Goal: Find specific page/section: Locate a particular part of the current website

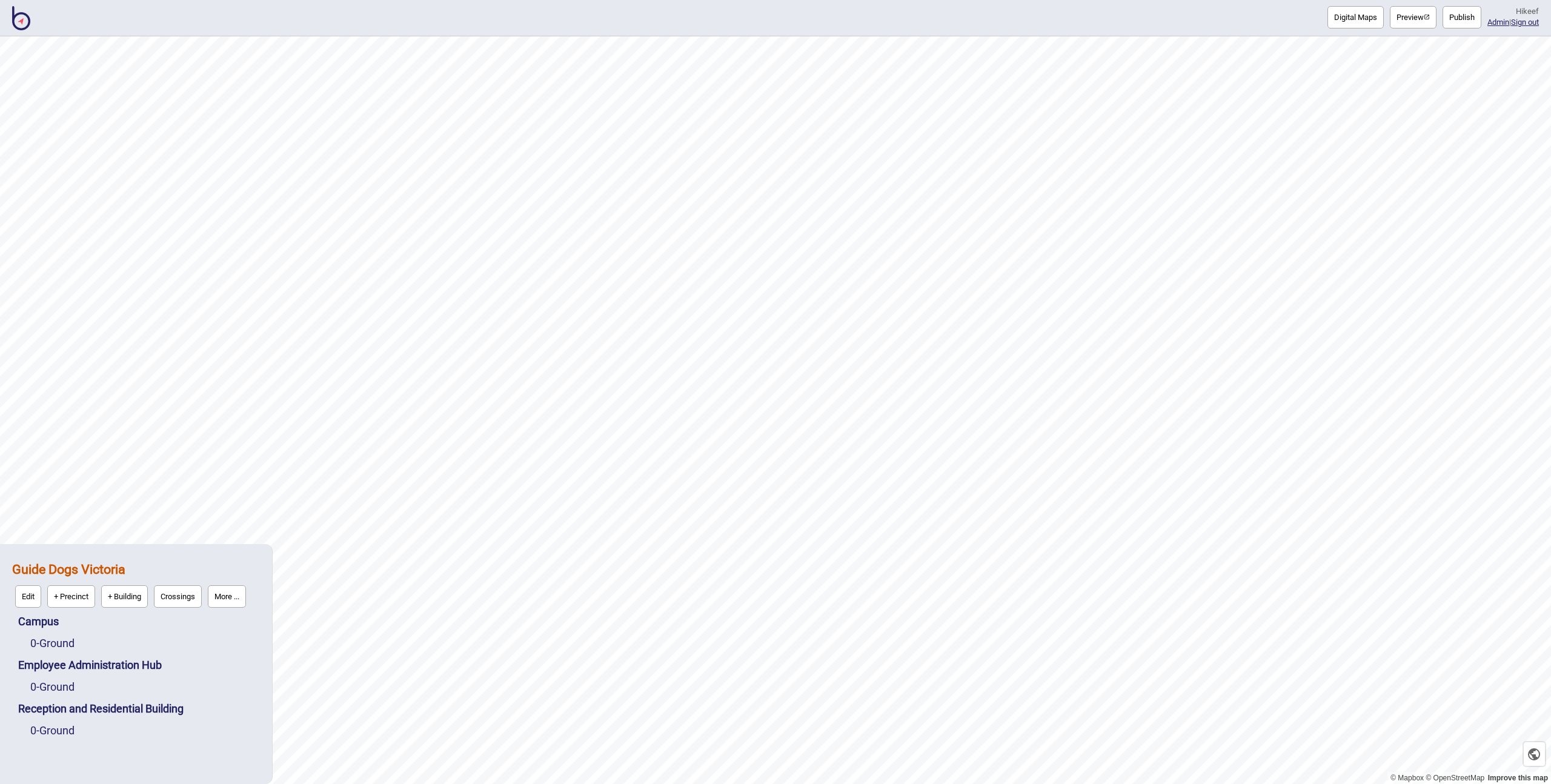
click at [25, 20] on img at bounding box center [21, 18] width 18 height 24
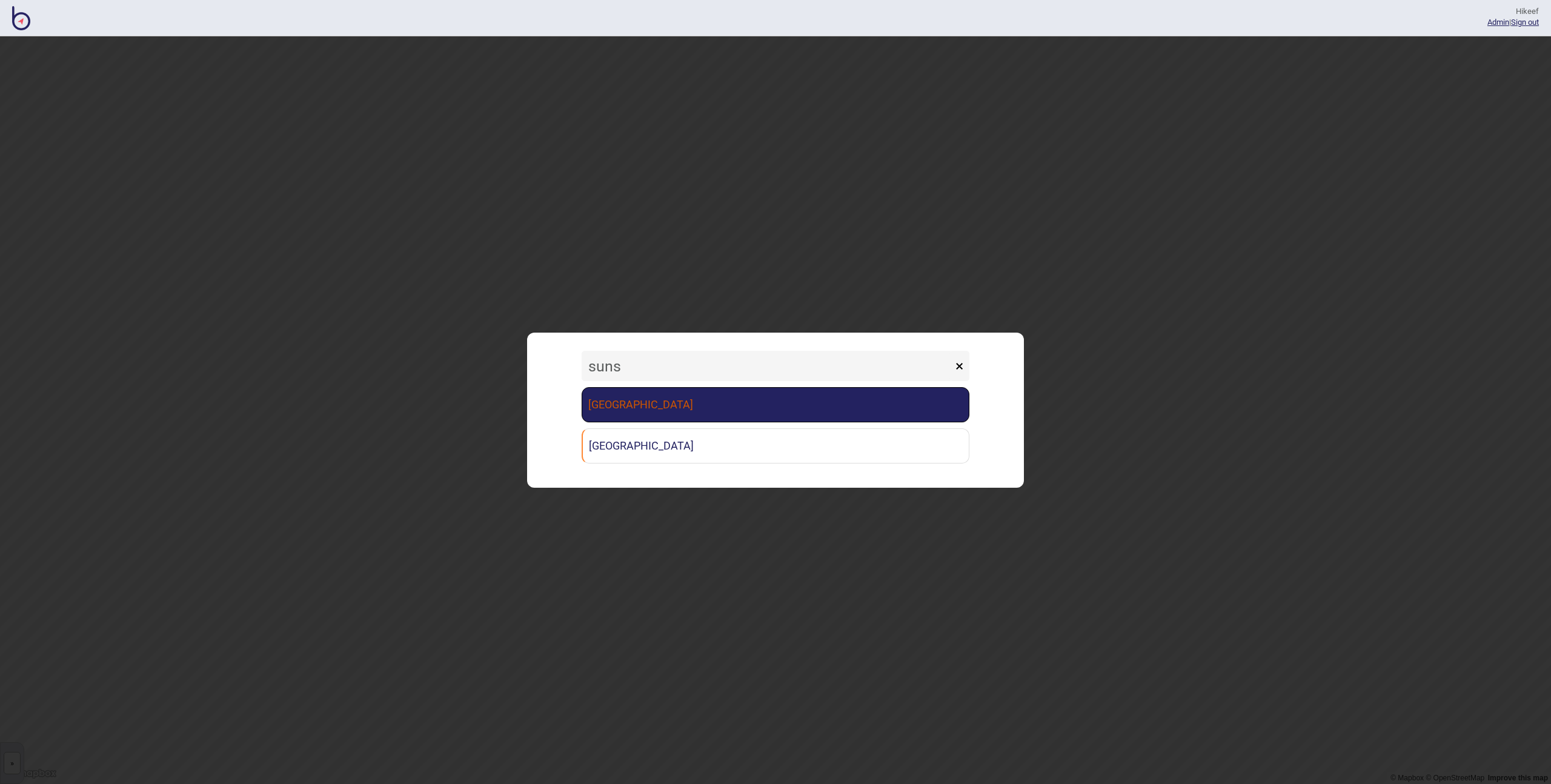
type input "suns"
click at [699, 408] on link "[GEOGRAPHIC_DATA]" at bounding box center [776, 404] width 388 height 35
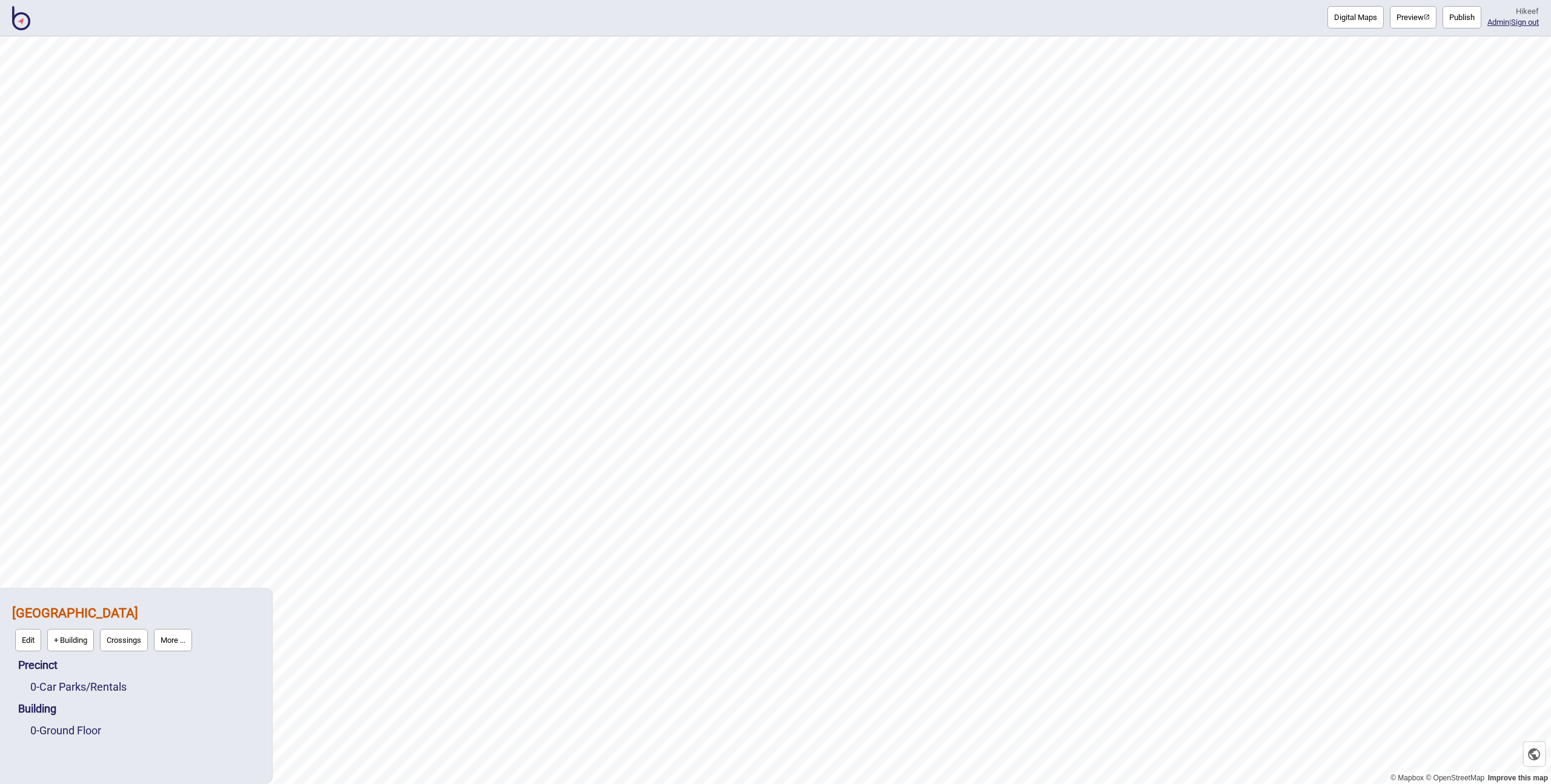
click at [1407, 16] on button "Preview" at bounding box center [1413, 17] width 47 height 22
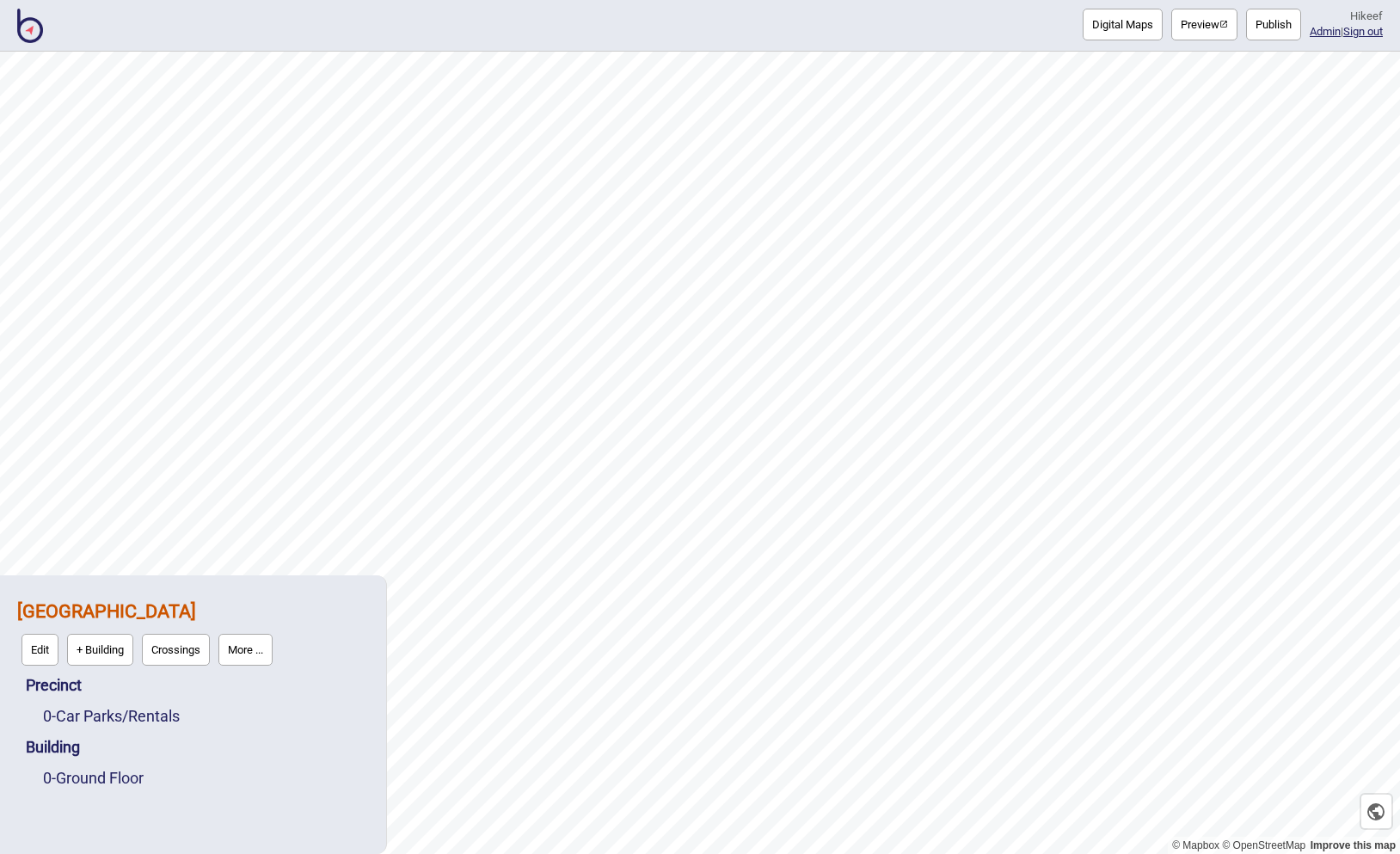
click at [25, 24] on img at bounding box center [30, 25] width 25 height 34
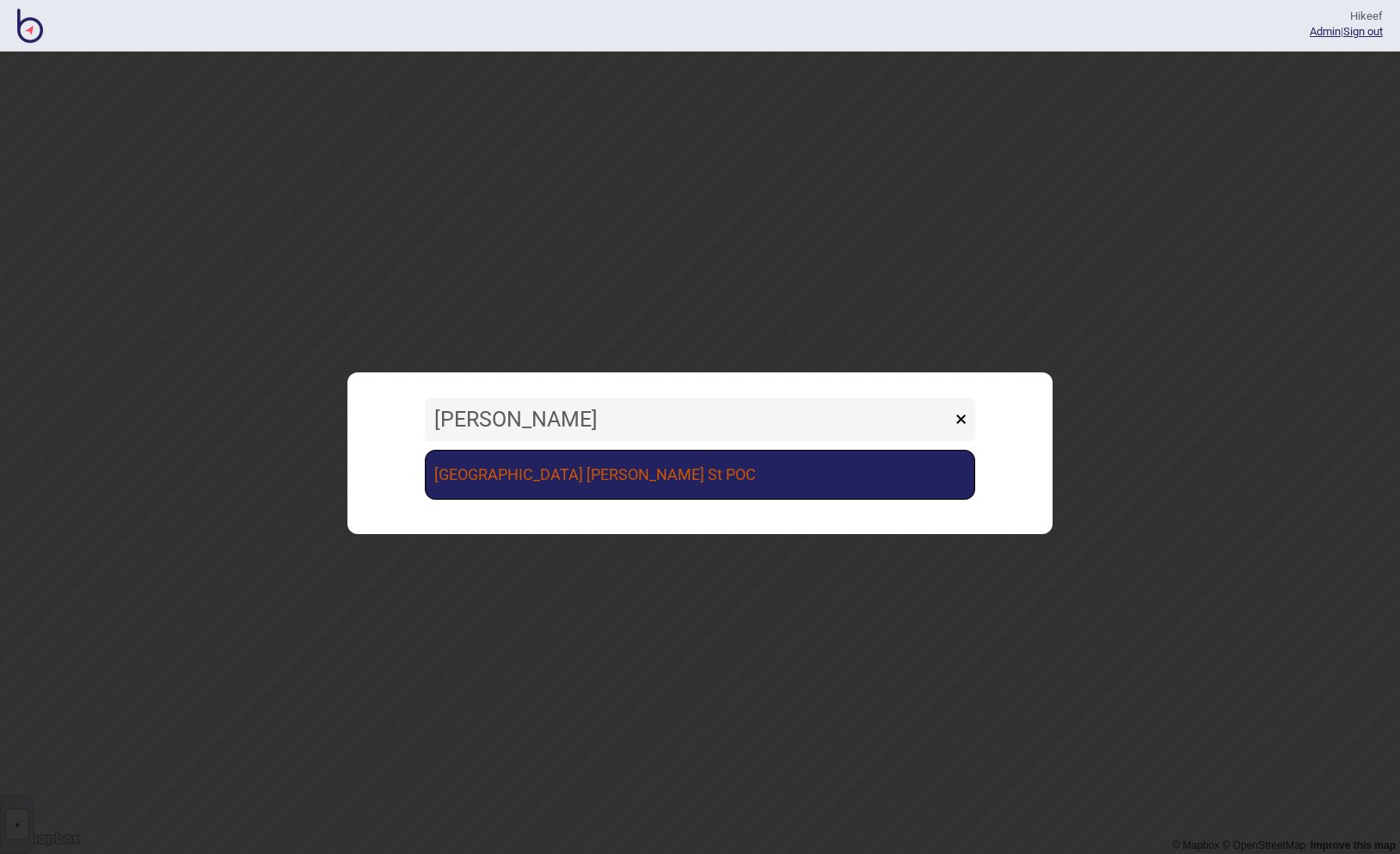
type input "[PERSON_NAME]"
click at [603, 473] on link "[GEOGRAPHIC_DATA] [PERSON_NAME] St POC" at bounding box center [700, 474] width 551 height 50
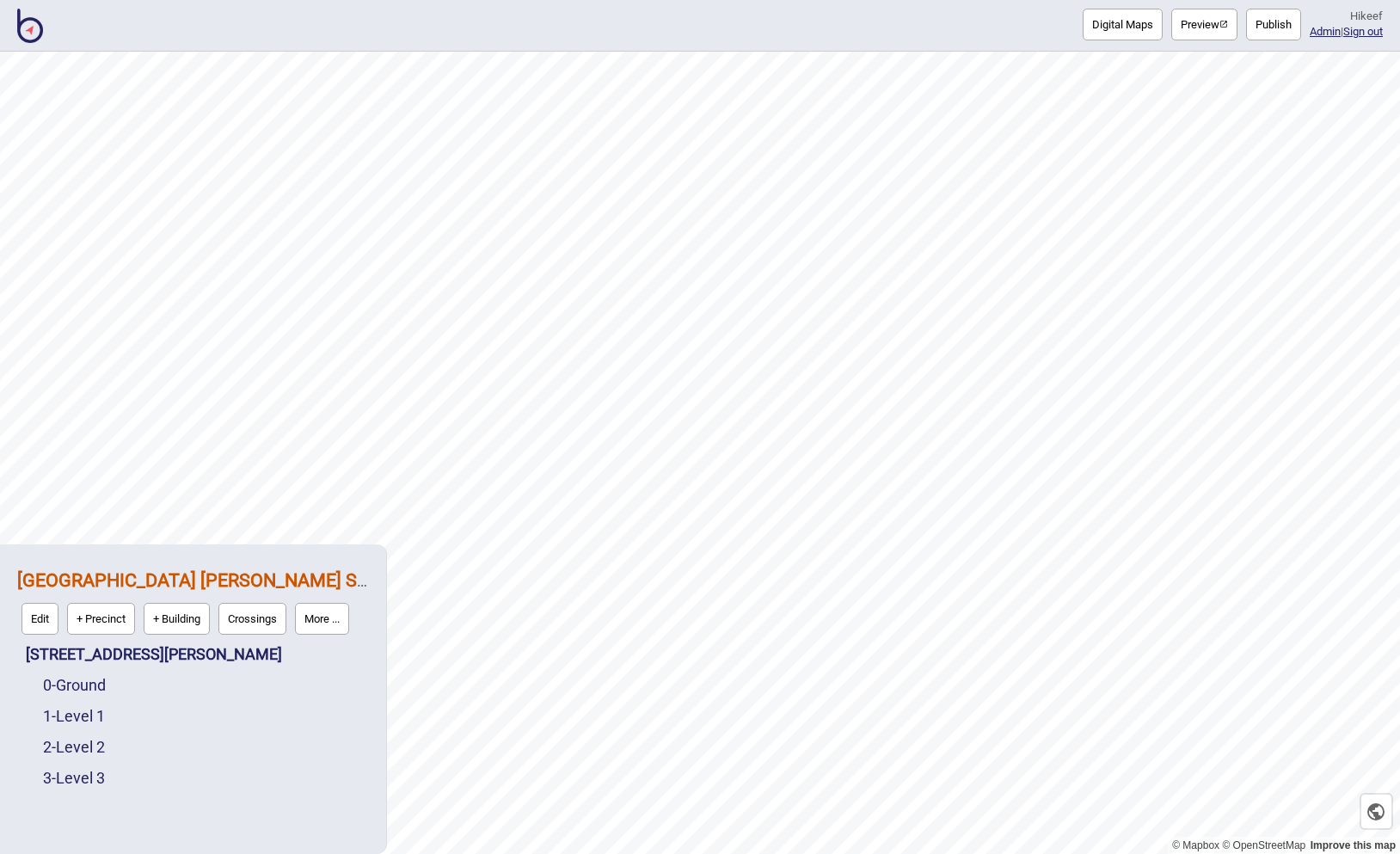
click at [1174, 22] on button "Preview" at bounding box center [1204, 24] width 67 height 31
click at [33, 27] on img at bounding box center [30, 25] width 25 height 34
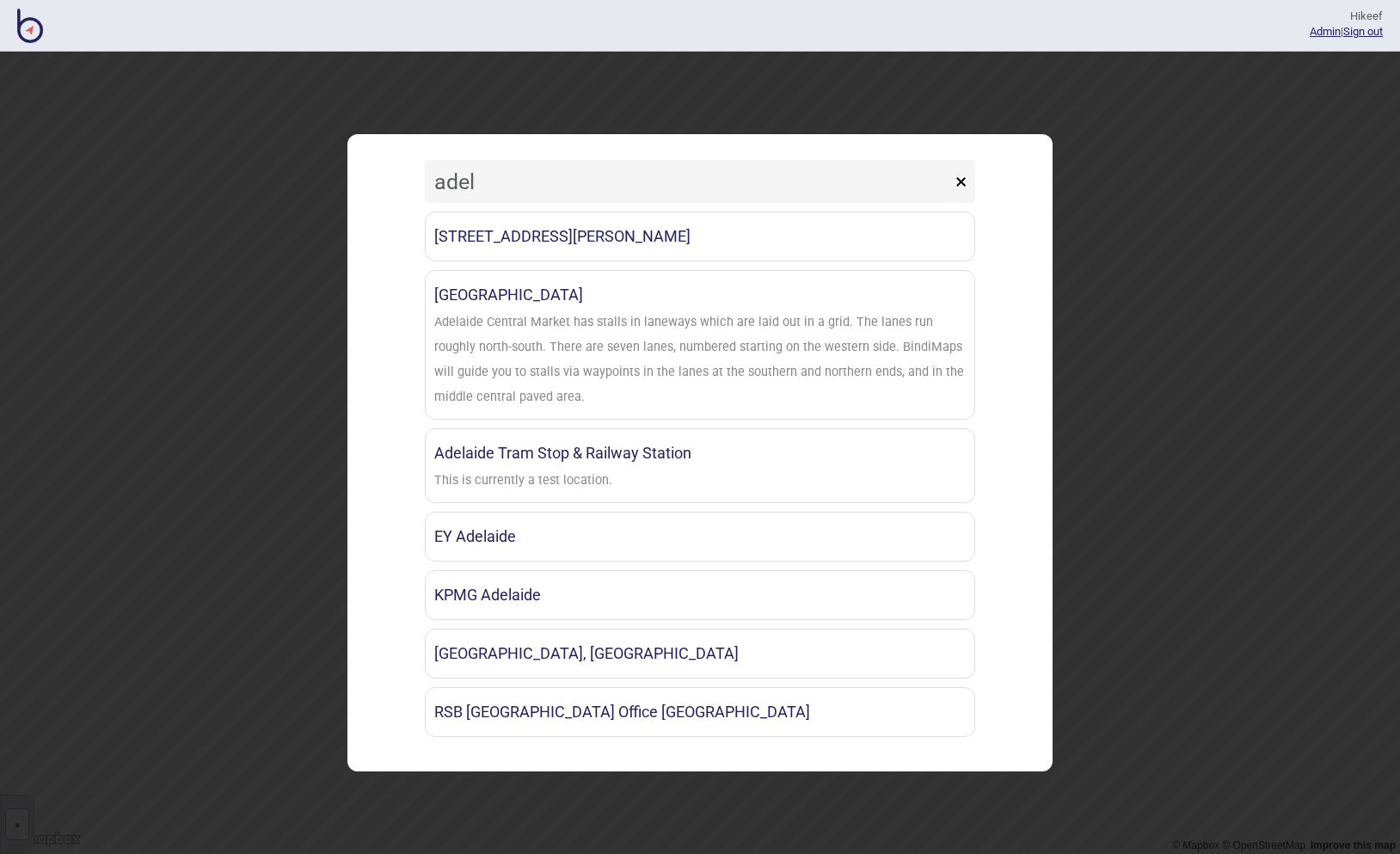
drag, startPoint x: 507, startPoint y: 192, endPoint x: 408, endPoint y: 171, distance: 101.2
click at [408, 171] on div "adel × [STREET_ADDRESS][PERSON_NAME] [GEOGRAPHIC_DATA] [GEOGRAPHIC_DATA] [GEOGR…" at bounding box center [700, 452] width 688 height 619
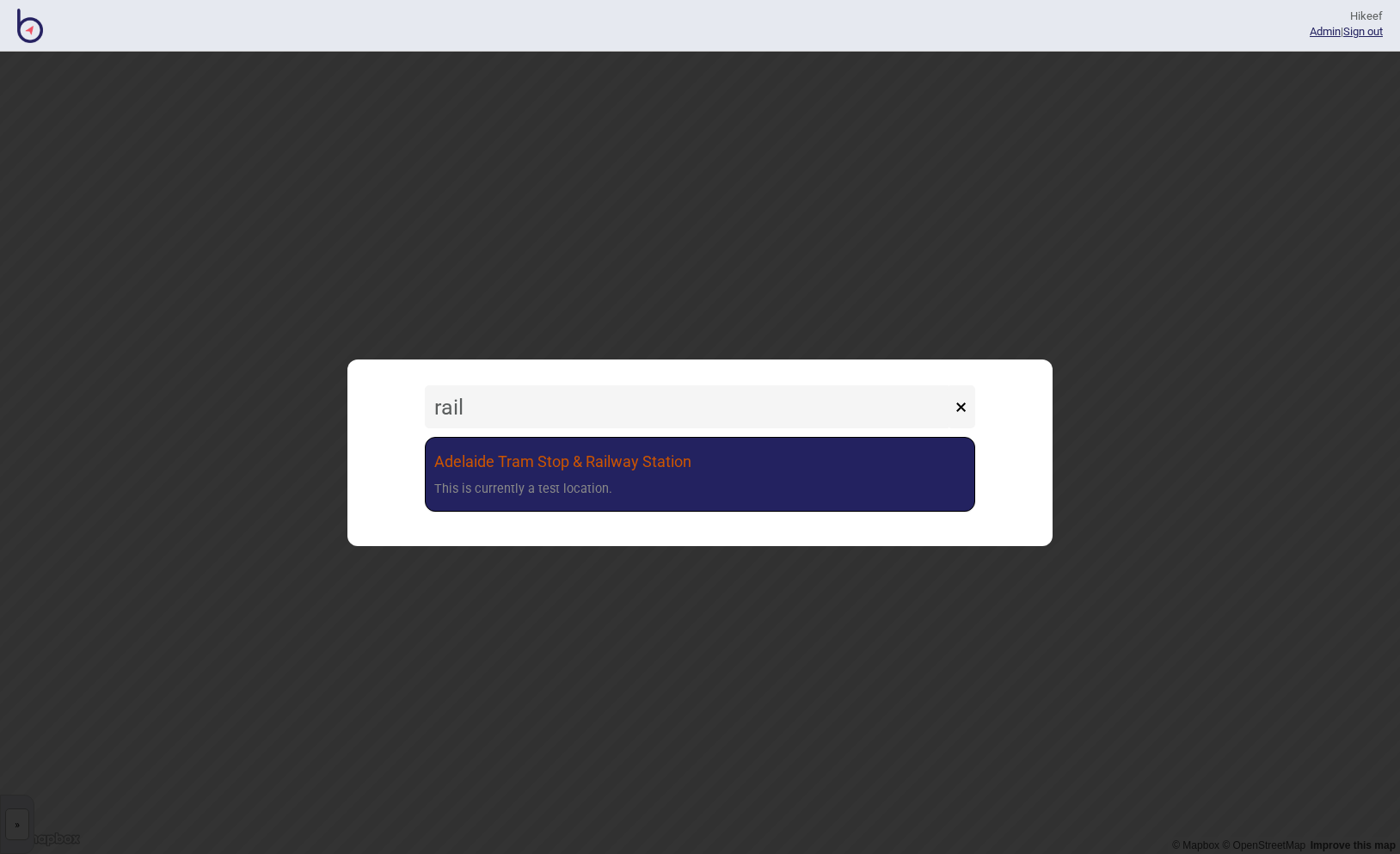
type input "rail"
click at [549, 470] on link "Adelaide Tram Stop & Railway Station This is currently a test location." at bounding box center [700, 474] width 551 height 74
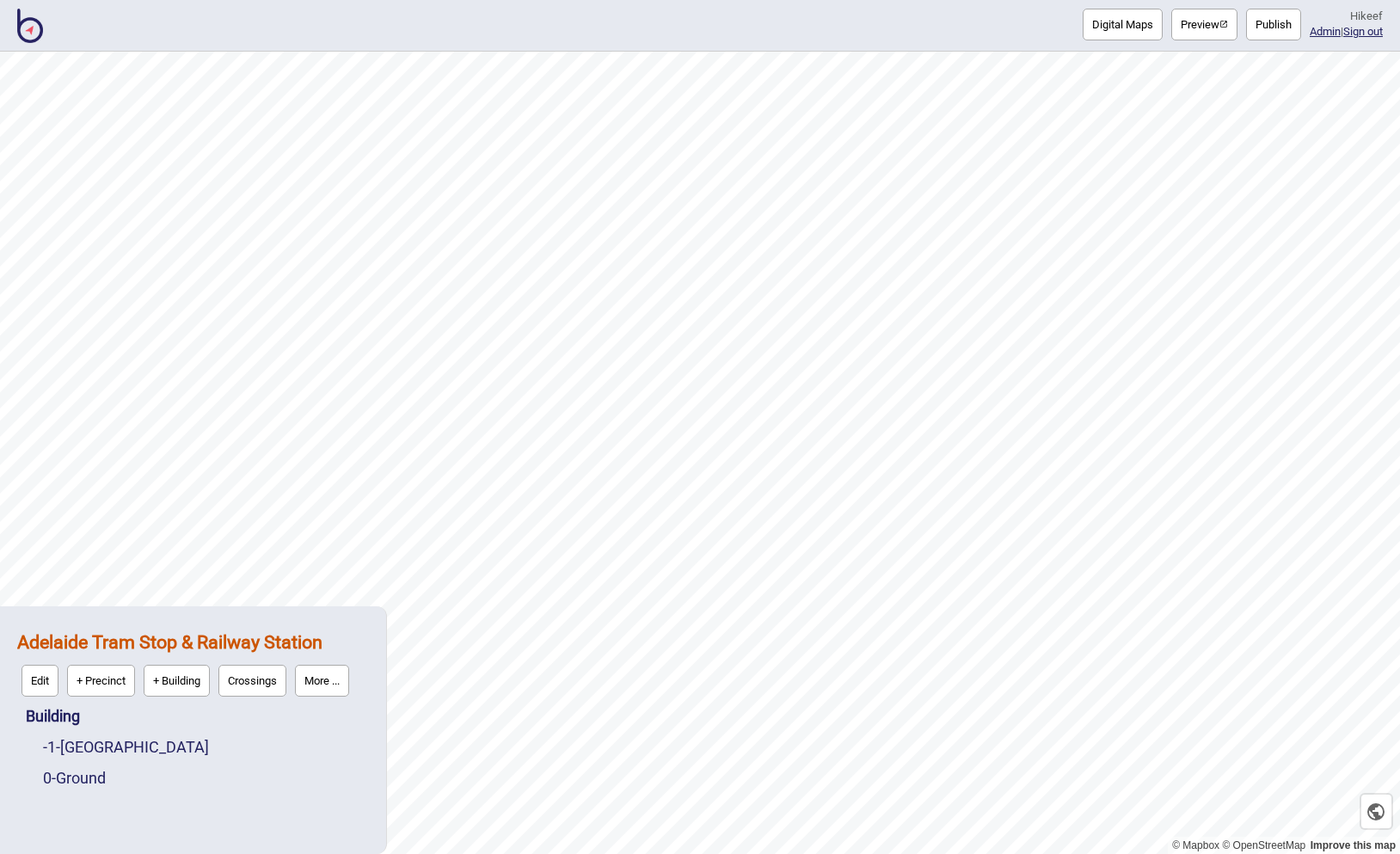
click at [1213, 30] on button "Preview" at bounding box center [1204, 24] width 67 height 31
click at [31, 26] on img at bounding box center [30, 25] width 25 height 34
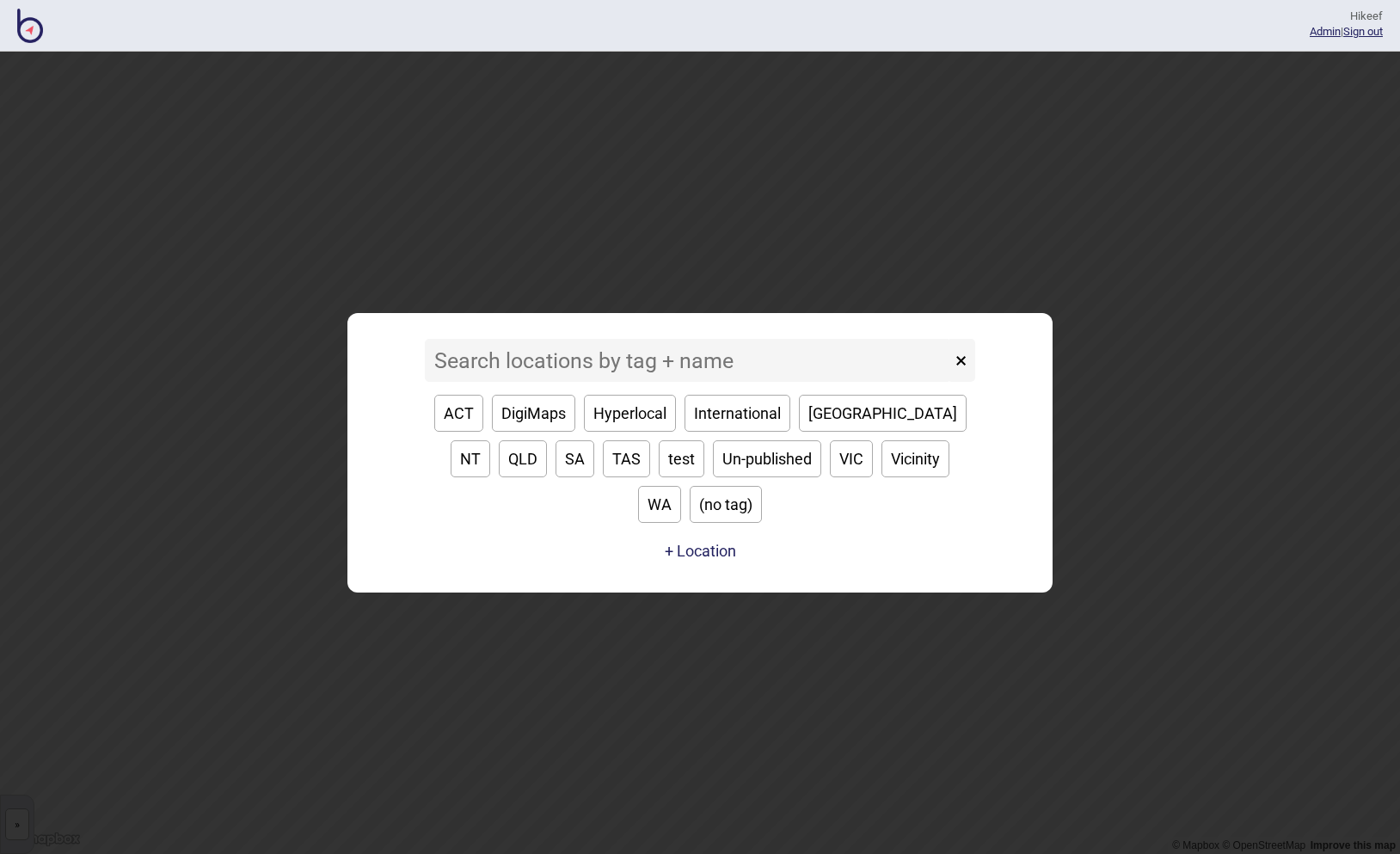
click at [595, 380] on input at bounding box center [688, 360] width 526 height 43
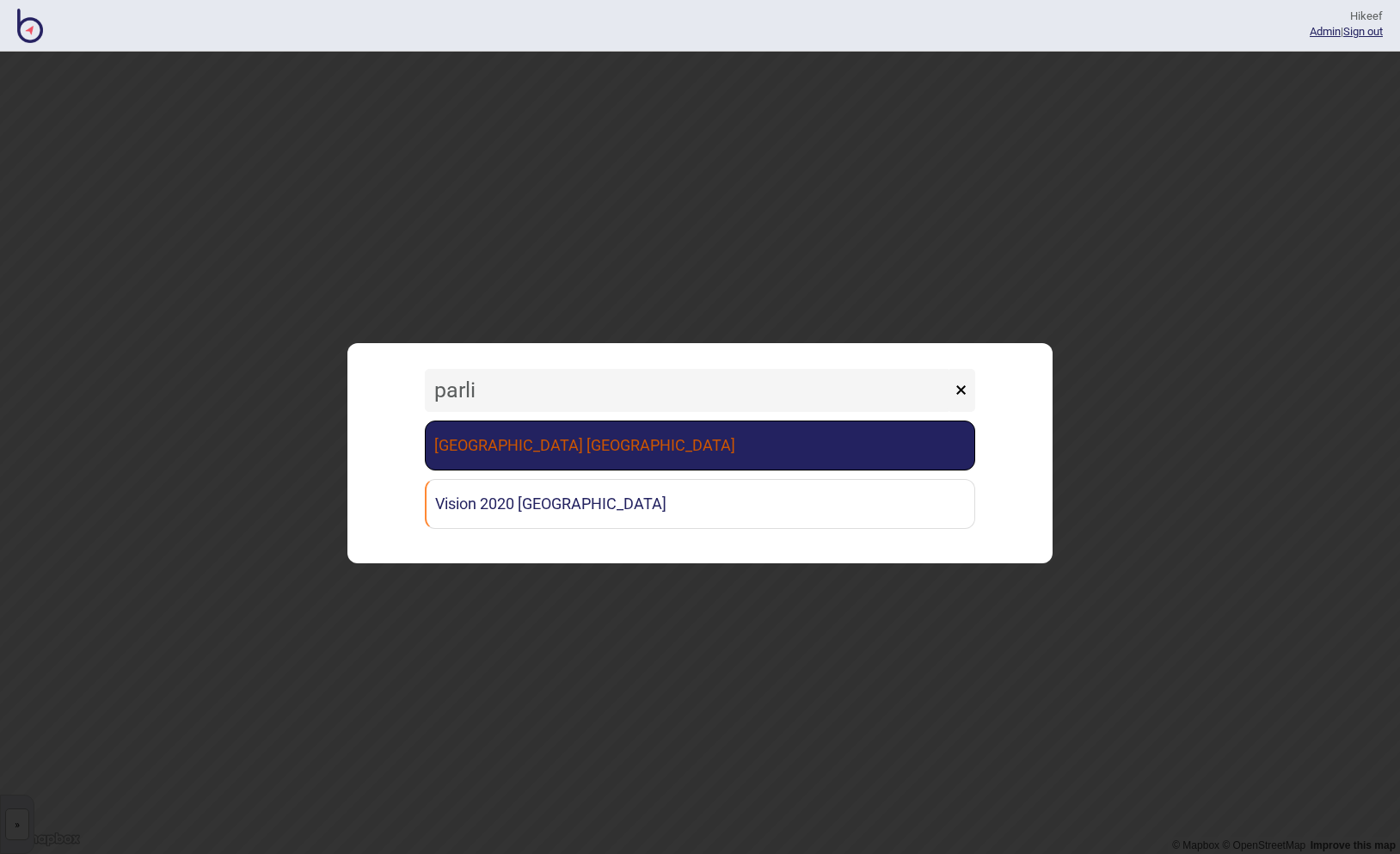
type input "parli"
click at [563, 441] on link "[GEOGRAPHIC_DATA] [GEOGRAPHIC_DATA]" at bounding box center [700, 445] width 551 height 50
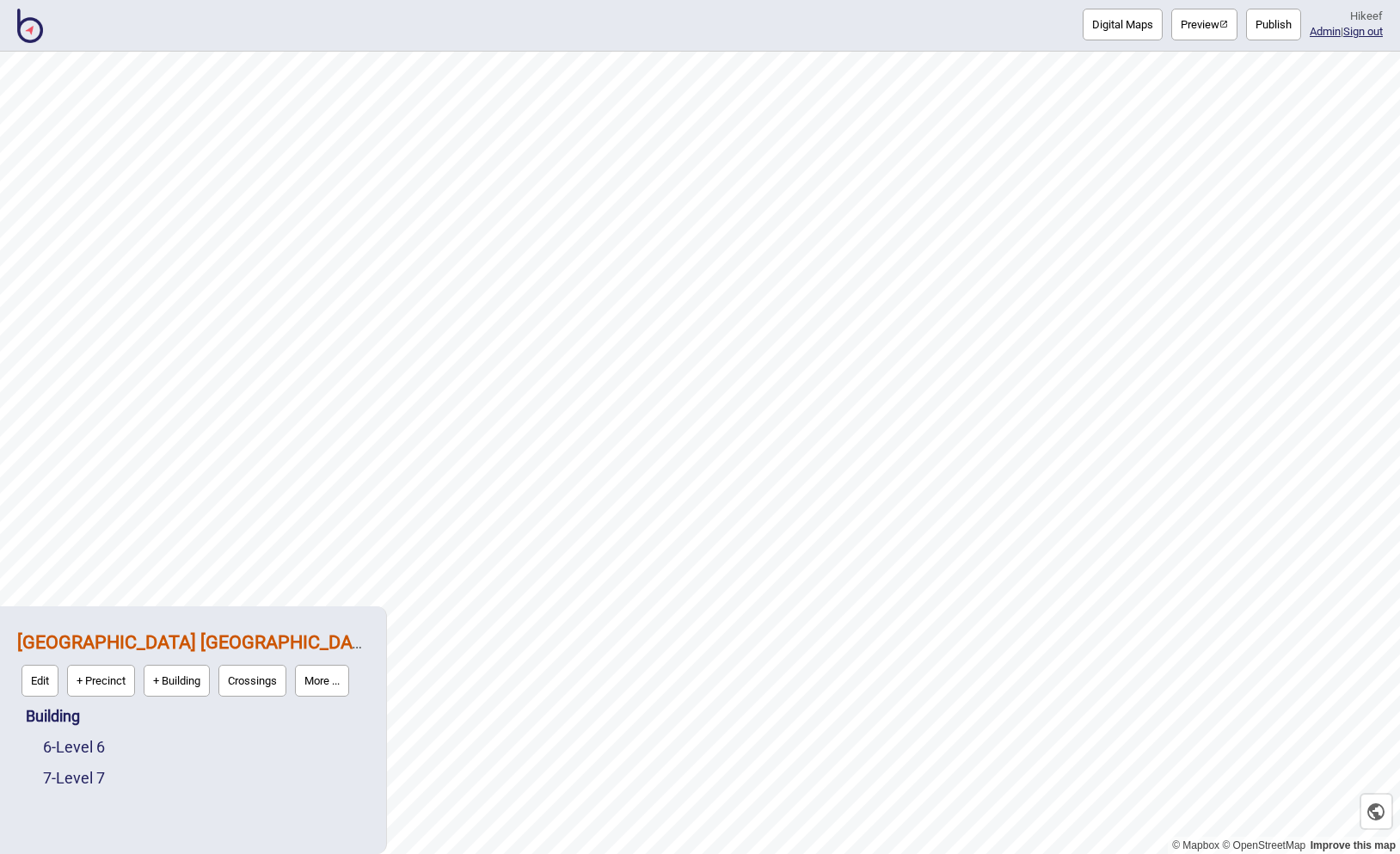
click at [1178, 30] on button "Preview" at bounding box center [1204, 24] width 67 height 31
click at [37, 27] on img at bounding box center [30, 25] width 25 height 34
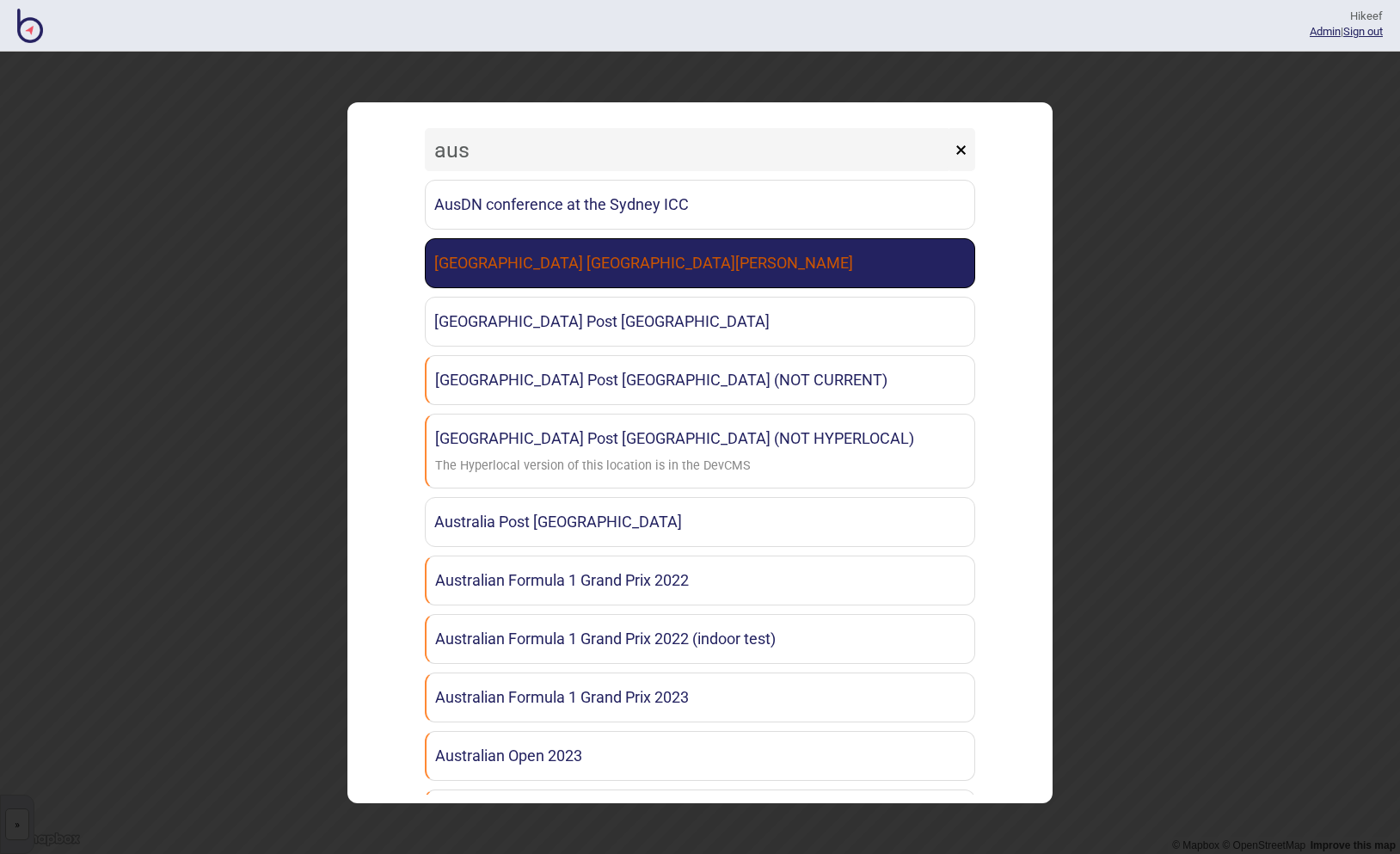
type input "aus"
click at [591, 268] on link "[GEOGRAPHIC_DATA] [GEOGRAPHIC_DATA][PERSON_NAME]" at bounding box center [700, 262] width 551 height 50
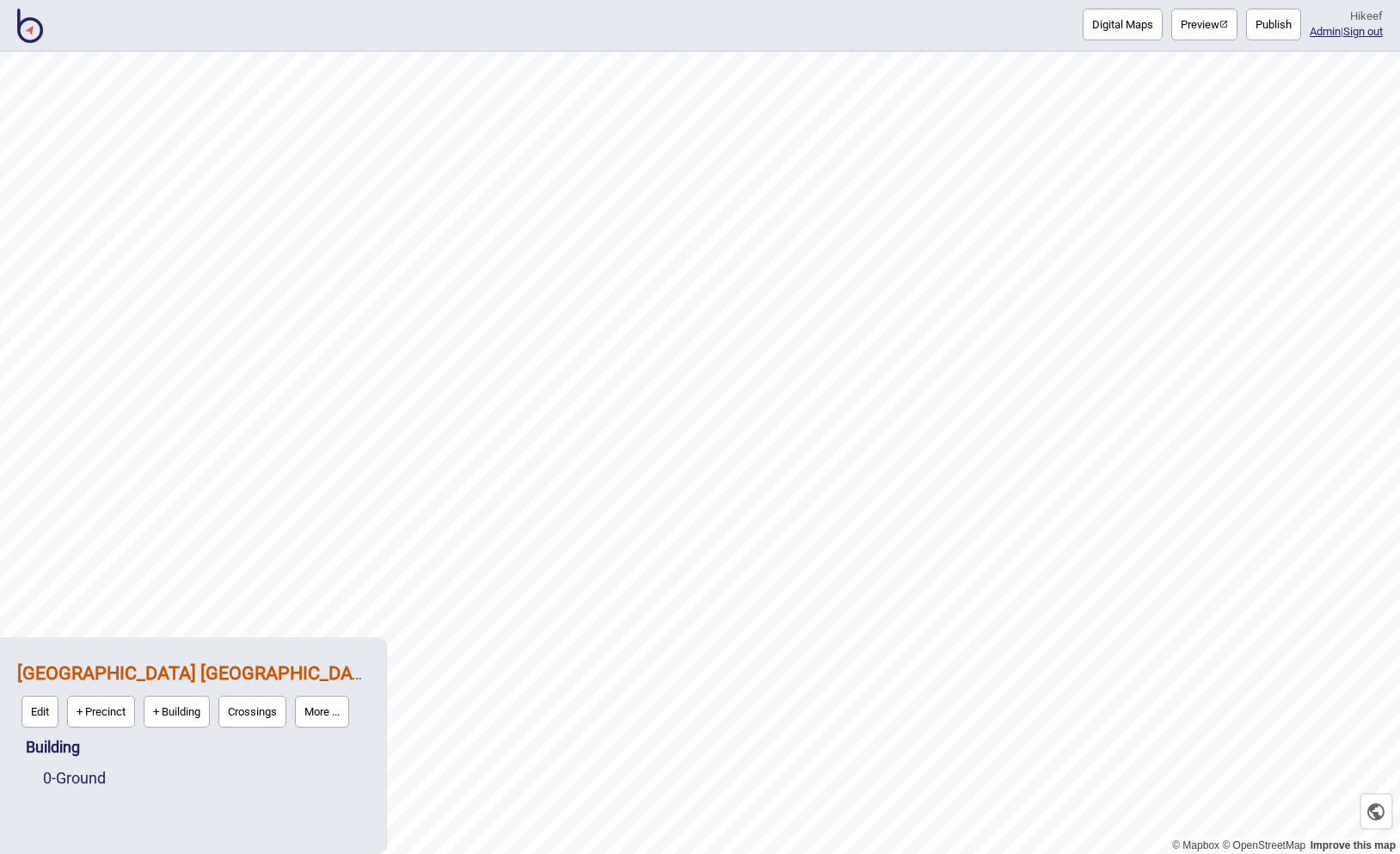
click at [1171, 22] on button "Preview" at bounding box center [1204, 24] width 67 height 31
click at [32, 27] on img at bounding box center [30, 25] width 25 height 34
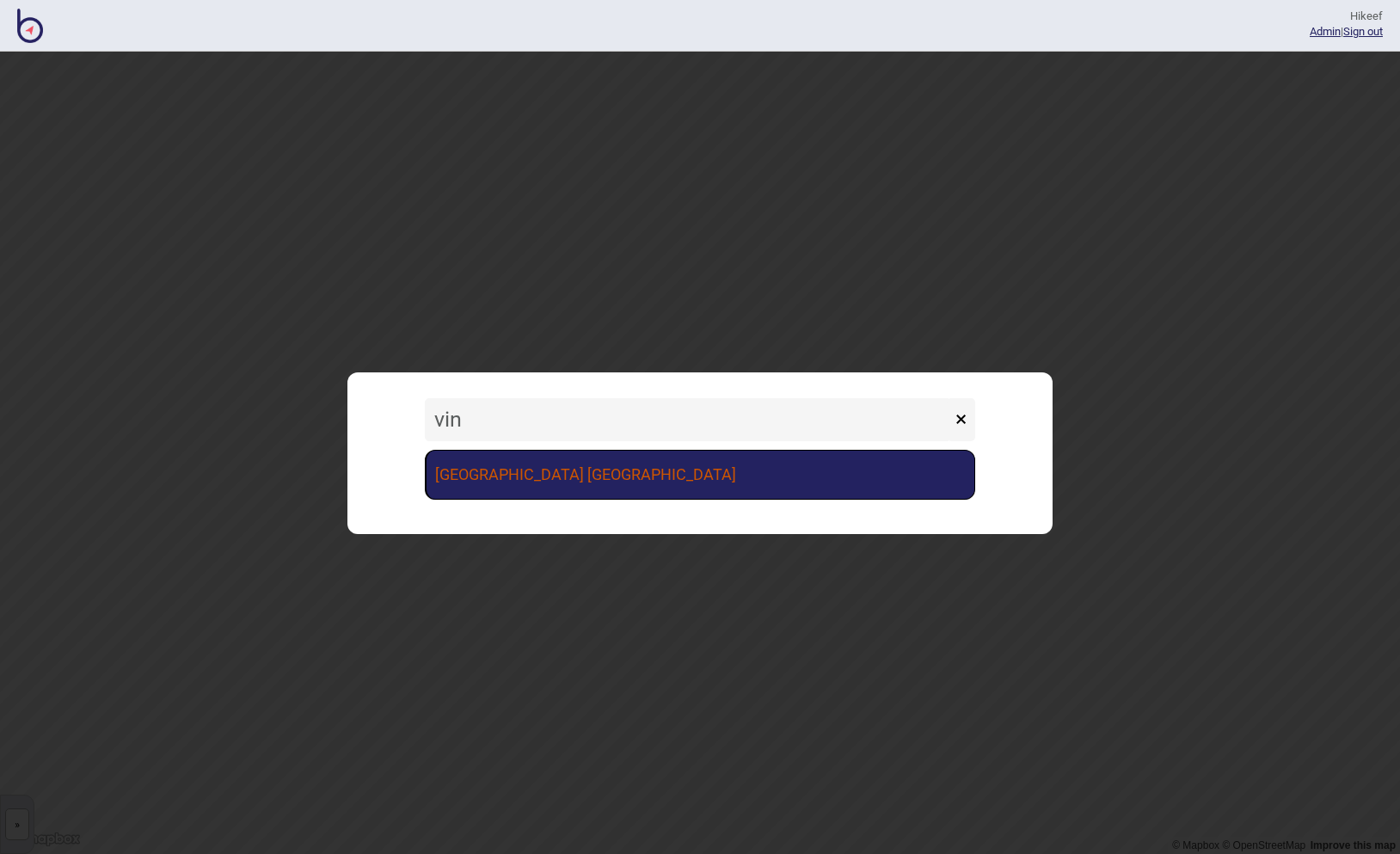
type input "vin"
click at [633, 480] on link "[GEOGRAPHIC_DATA] [GEOGRAPHIC_DATA]" at bounding box center [700, 474] width 551 height 50
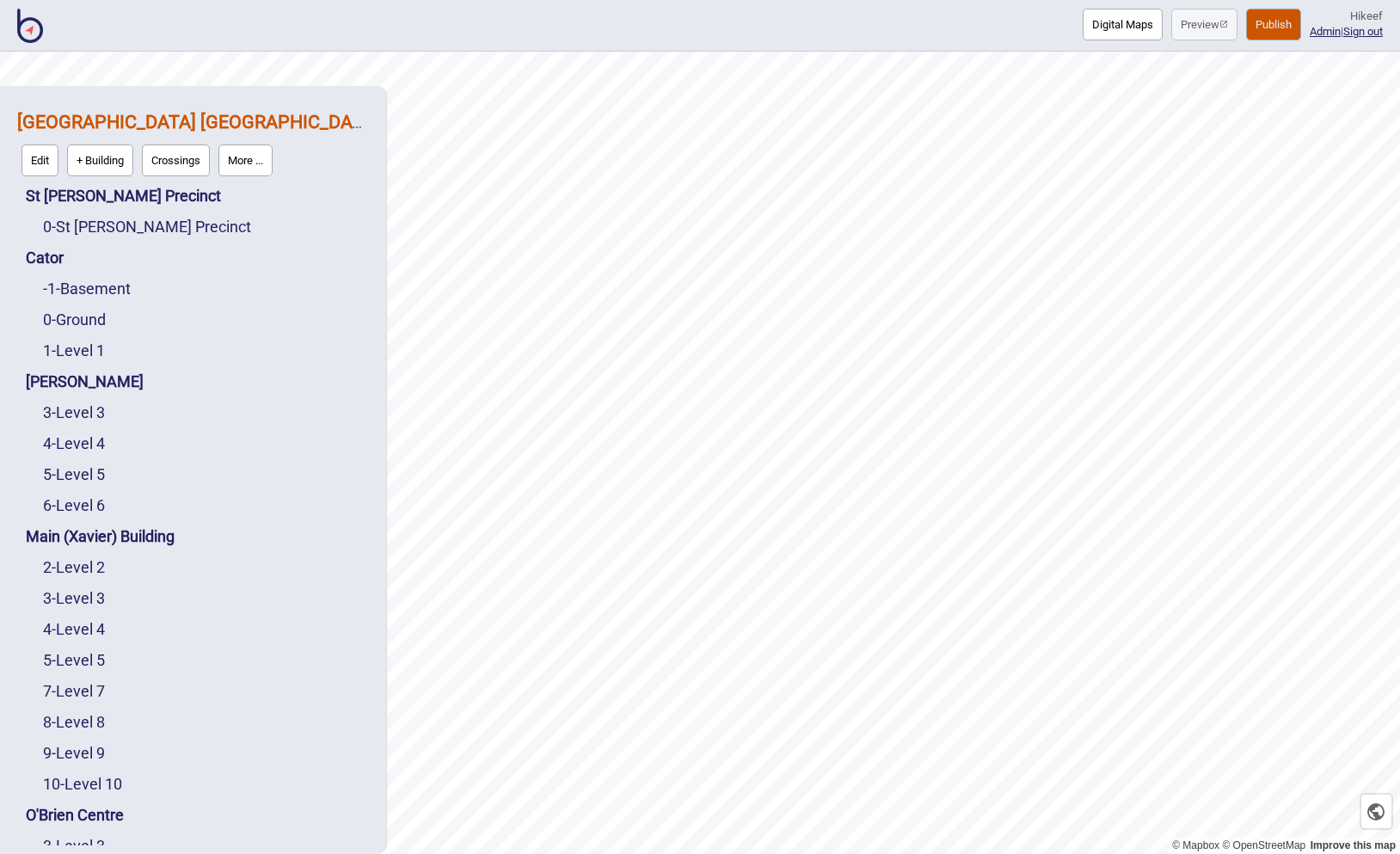
click at [1258, 17] on button "Publish" at bounding box center [1274, 24] width 55 height 31
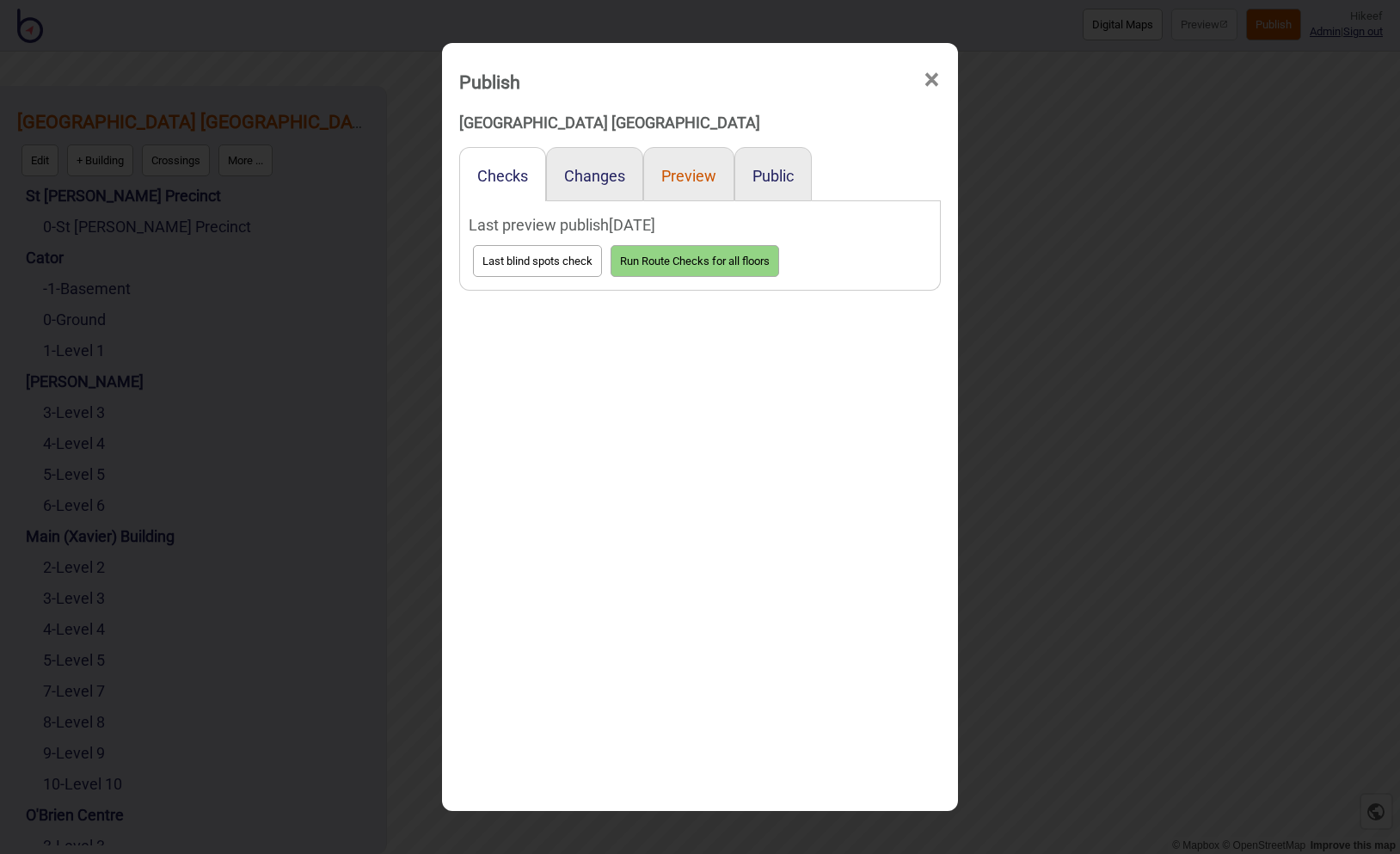
click at [690, 180] on button "Preview" at bounding box center [689, 175] width 55 height 18
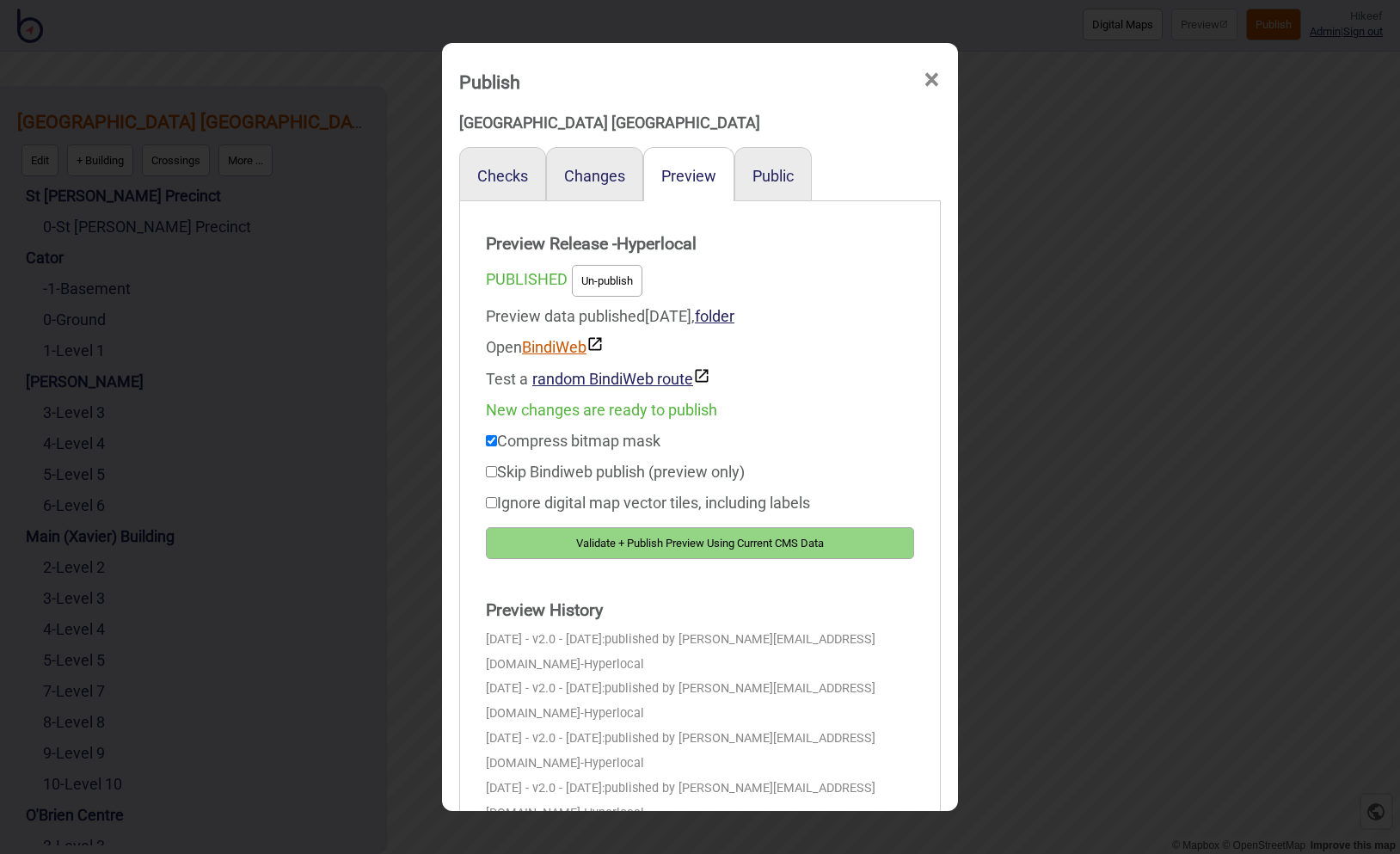
click at [552, 348] on link "BindiWeb" at bounding box center [562, 347] width 81 height 18
click at [580, 178] on button "Changes" at bounding box center [595, 175] width 61 height 18
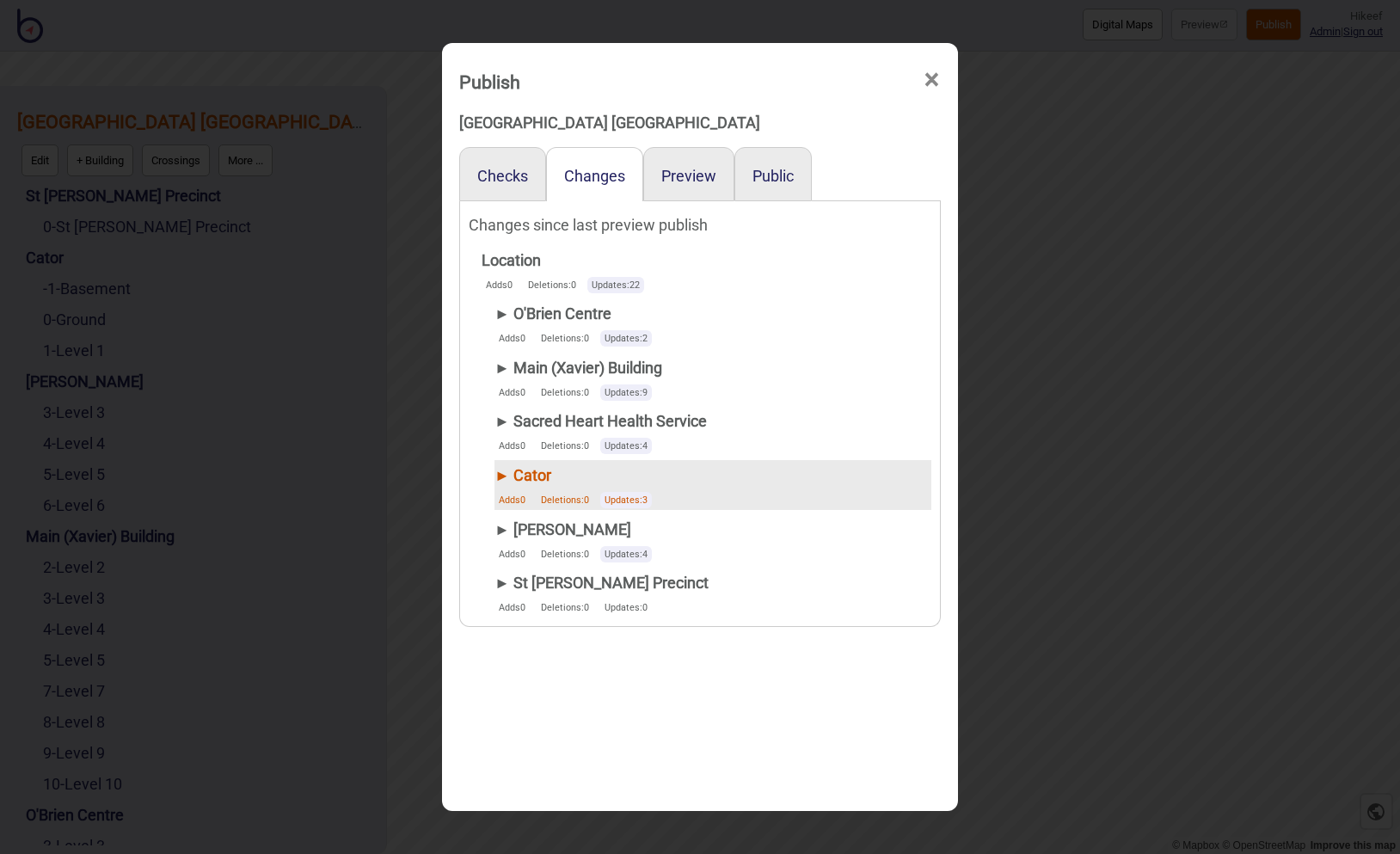
click at [502, 470] on div "► Cator" at bounding box center [575, 476] width 162 height 31
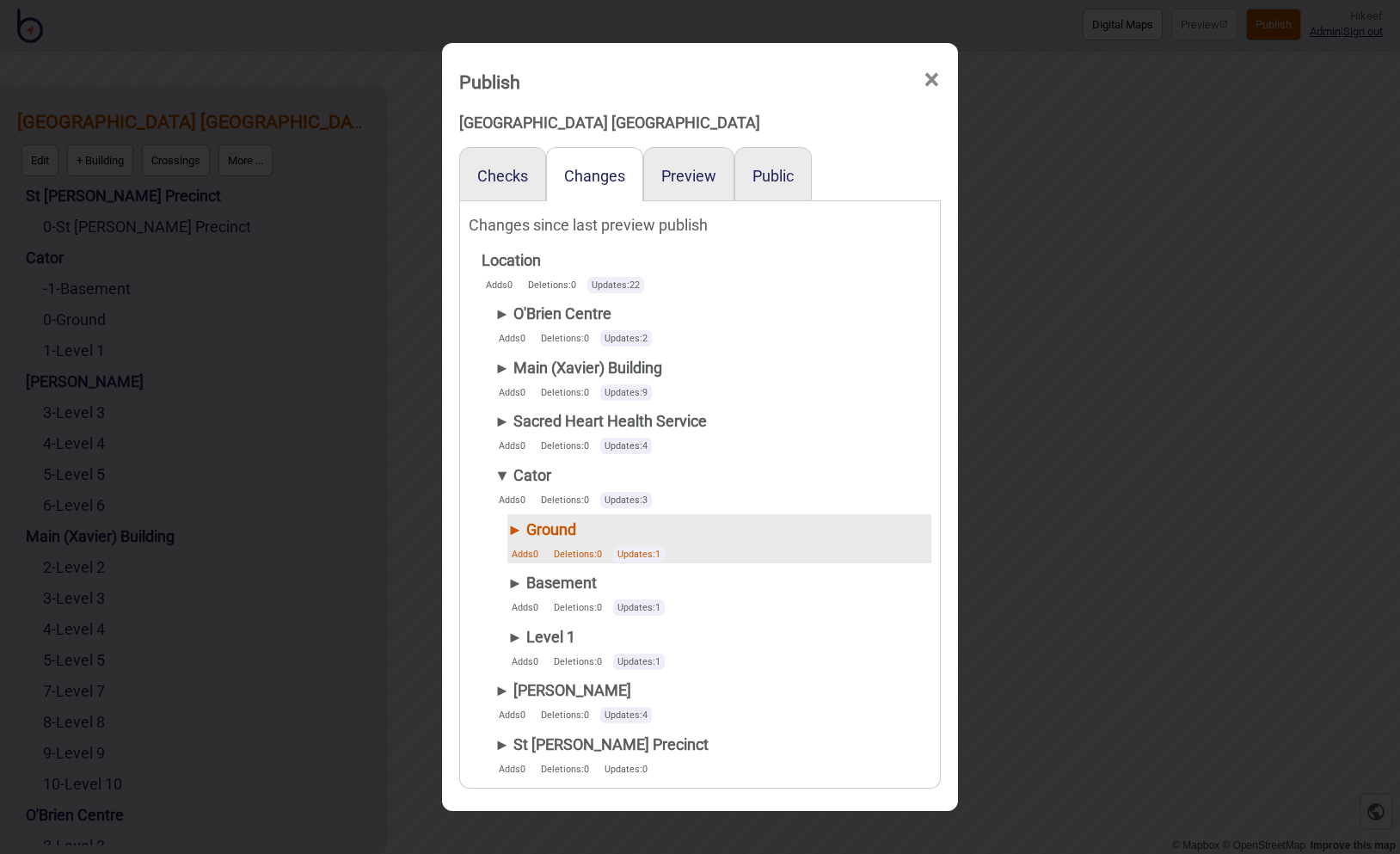
click at [507, 529] on div "► Ground" at bounding box center [588, 530] width 162 height 31
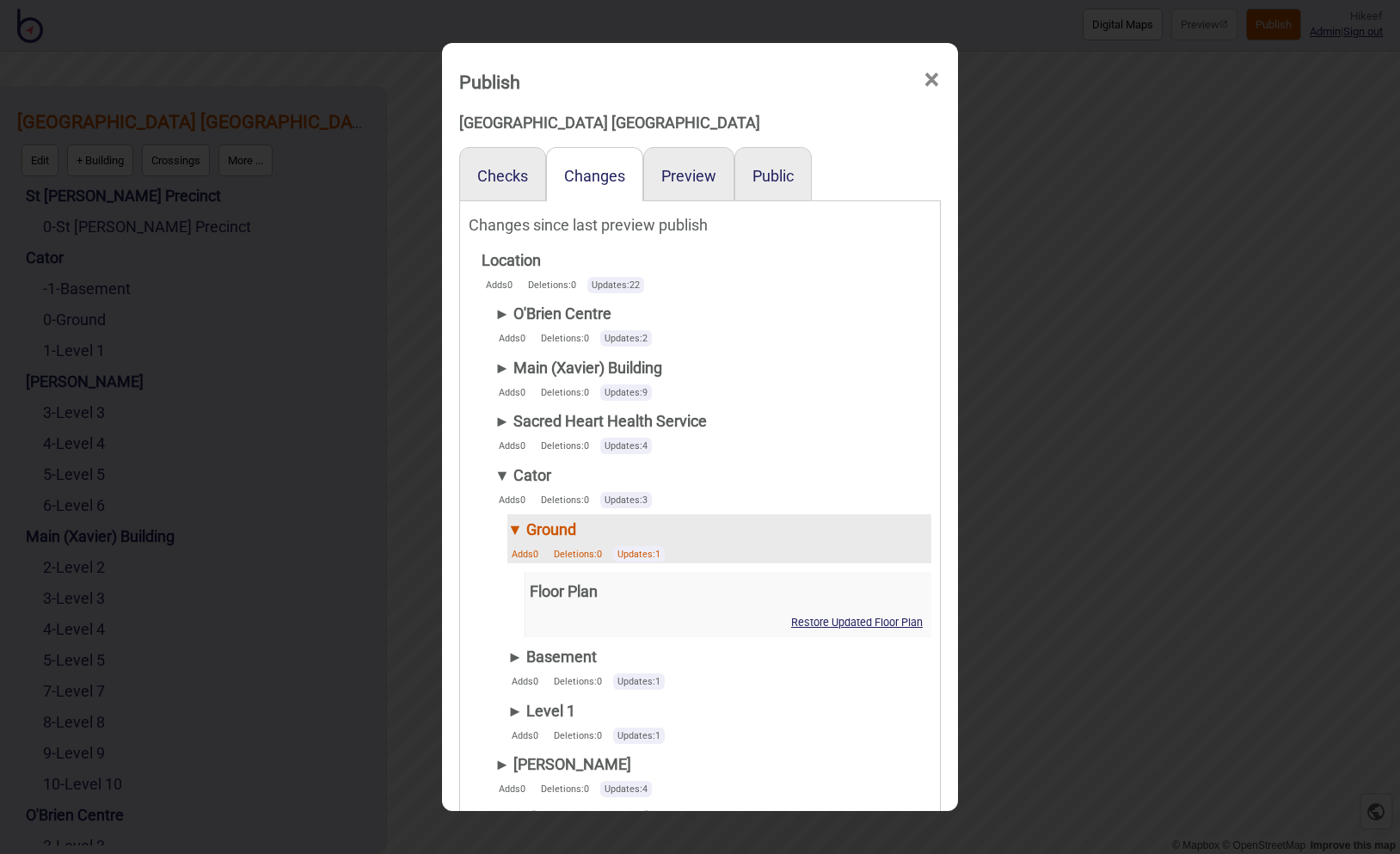
click at [510, 520] on div "▼ Ground" at bounding box center [588, 530] width 162 height 31
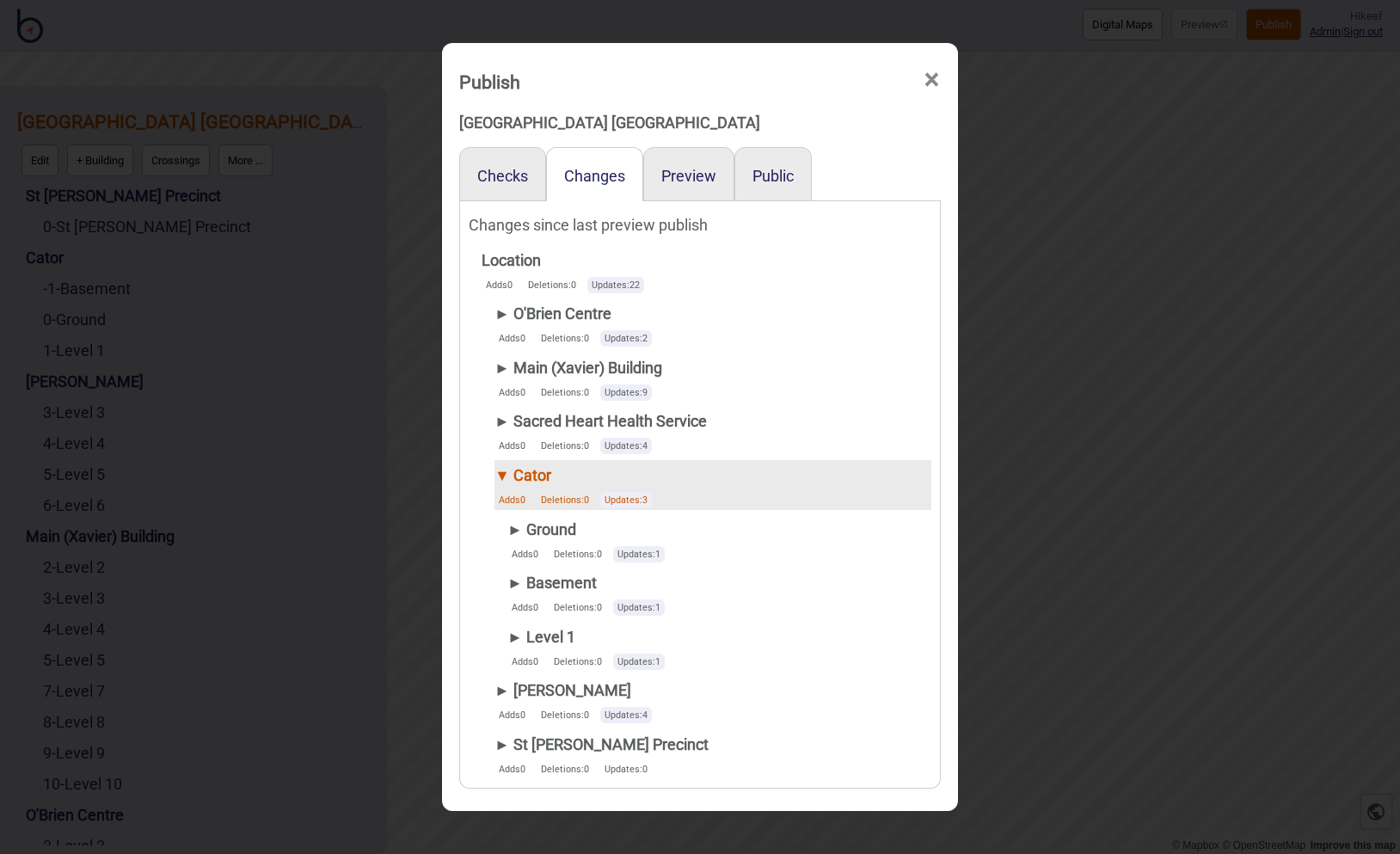
click at [502, 472] on div "▼ Cator" at bounding box center [575, 476] width 162 height 31
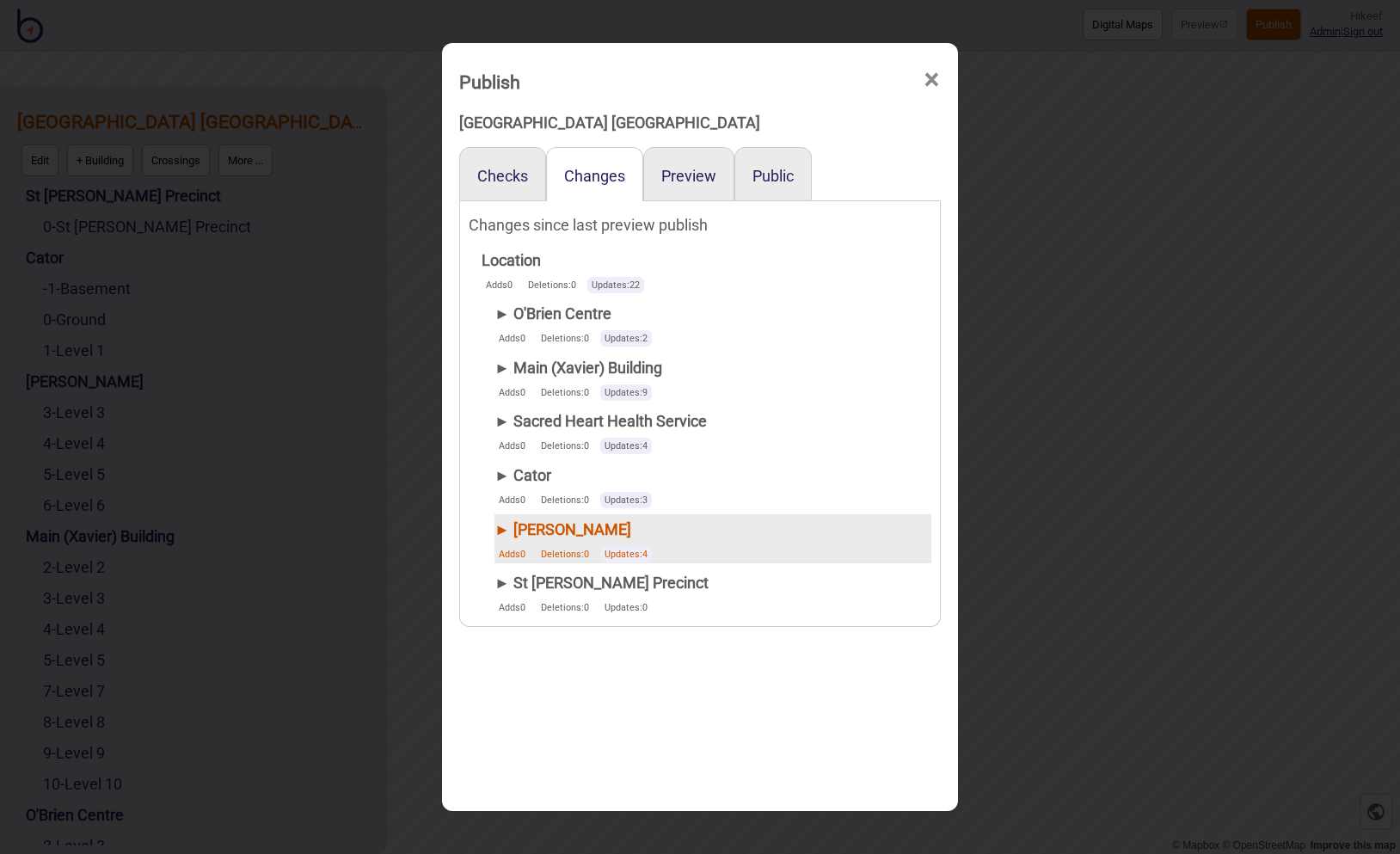
click at [501, 527] on div "► [PERSON_NAME]" at bounding box center [575, 530] width 162 height 31
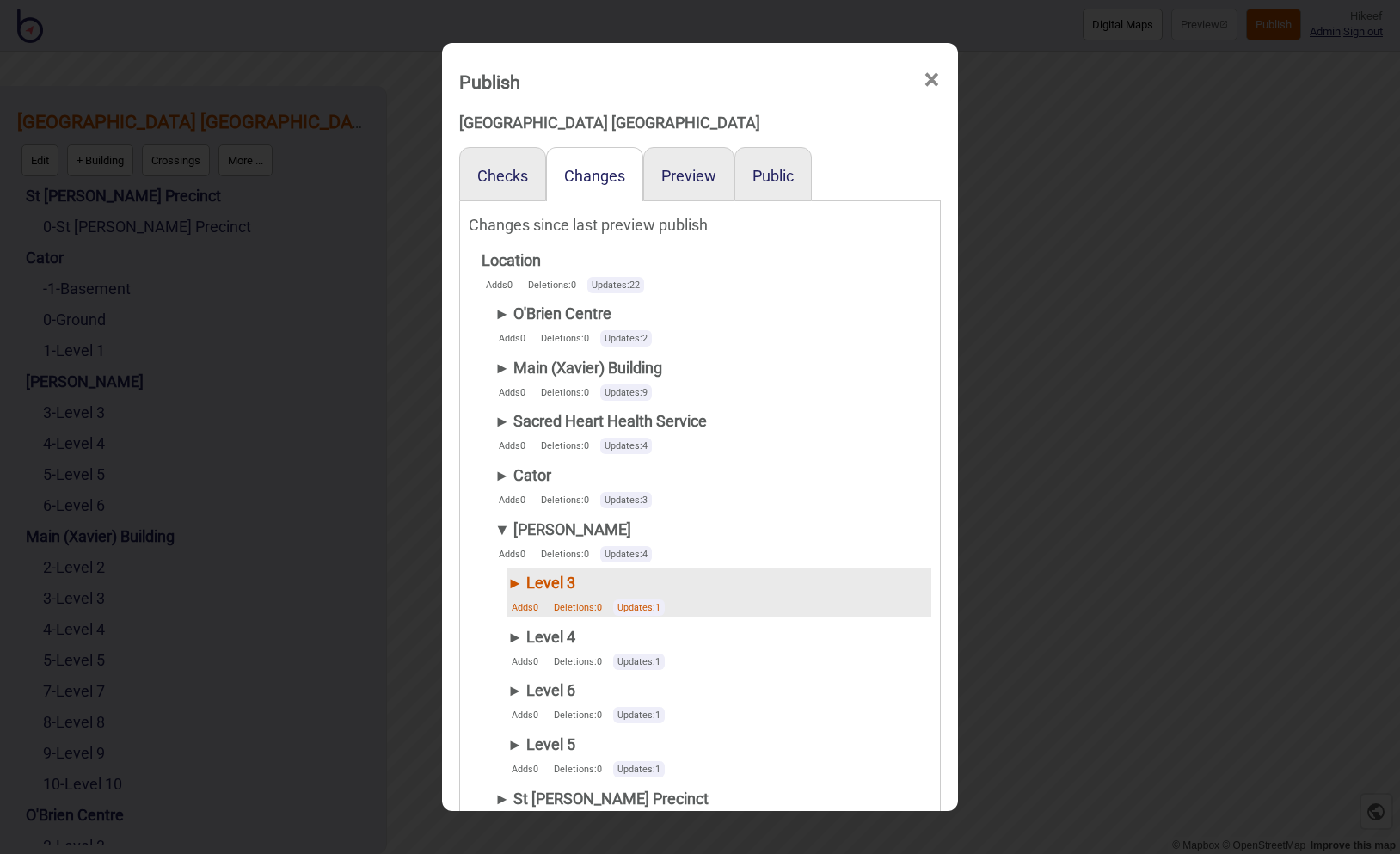
click at [507, 574] on div "► Level 3" at bounding box center [588, 583] width 162 height 31
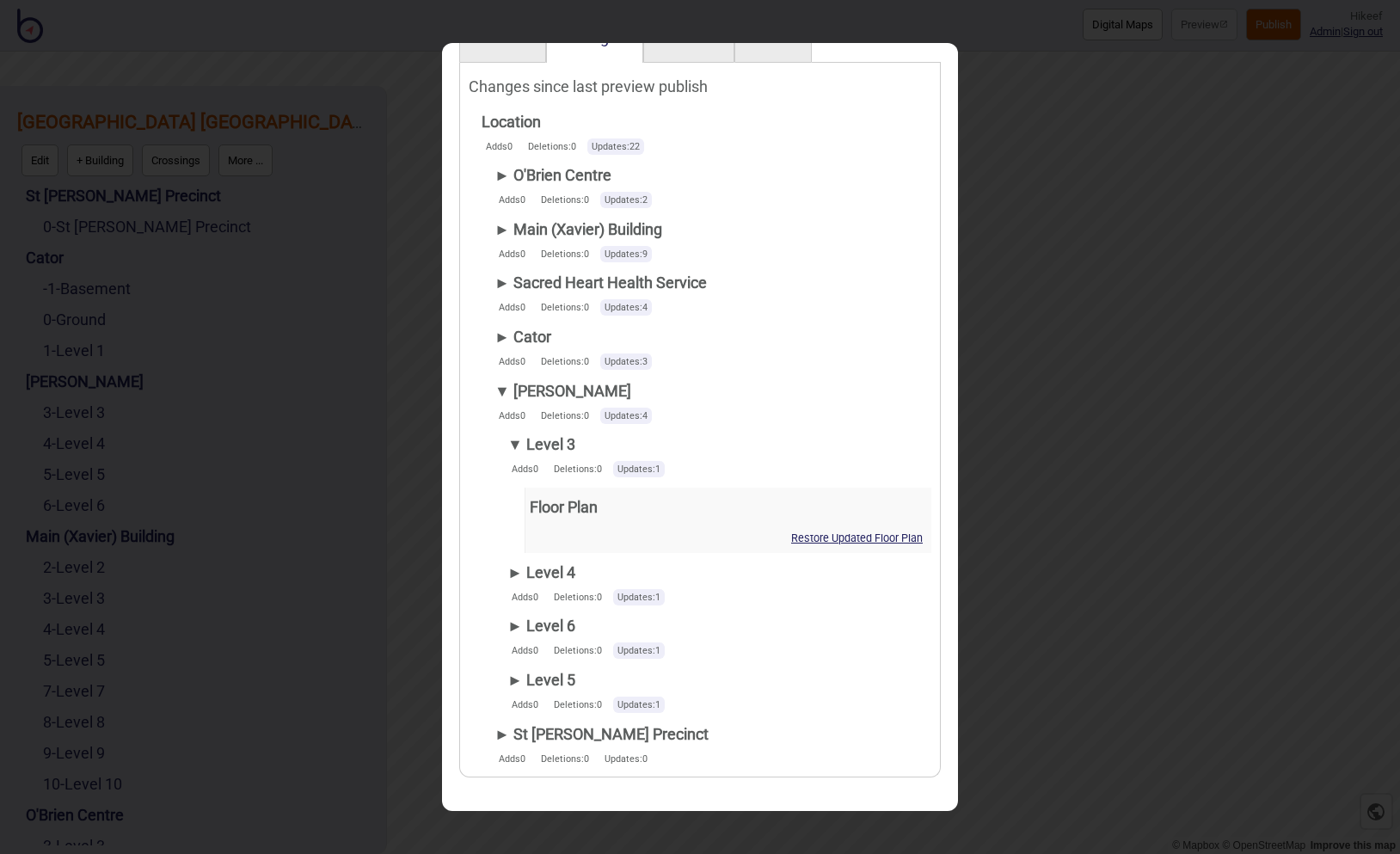
scroll to position [156, 0]
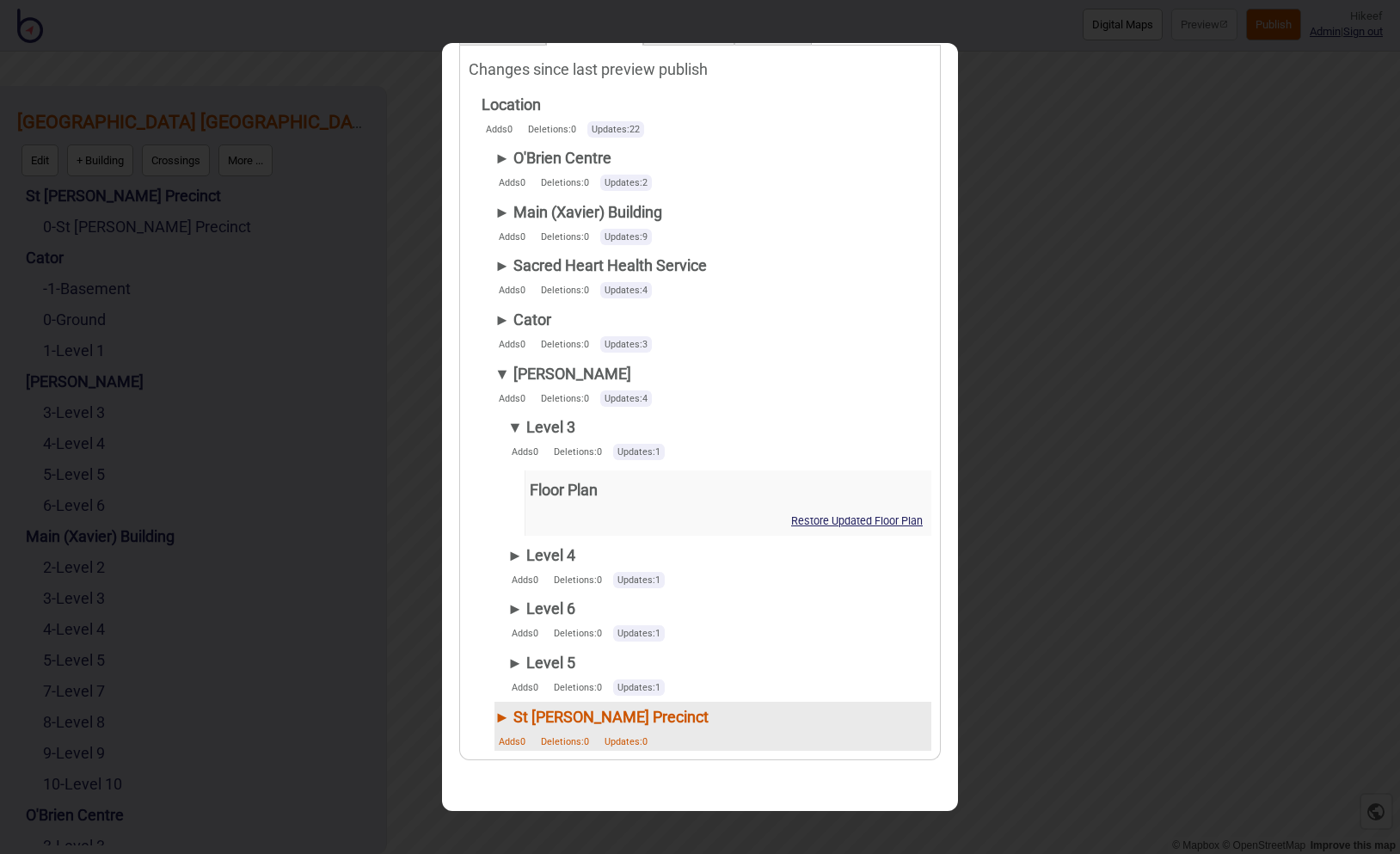
click at [502, 718] on div "► St [PERSON_NAME] Precinct" at bounding box center [602, 717] width 215 height 31
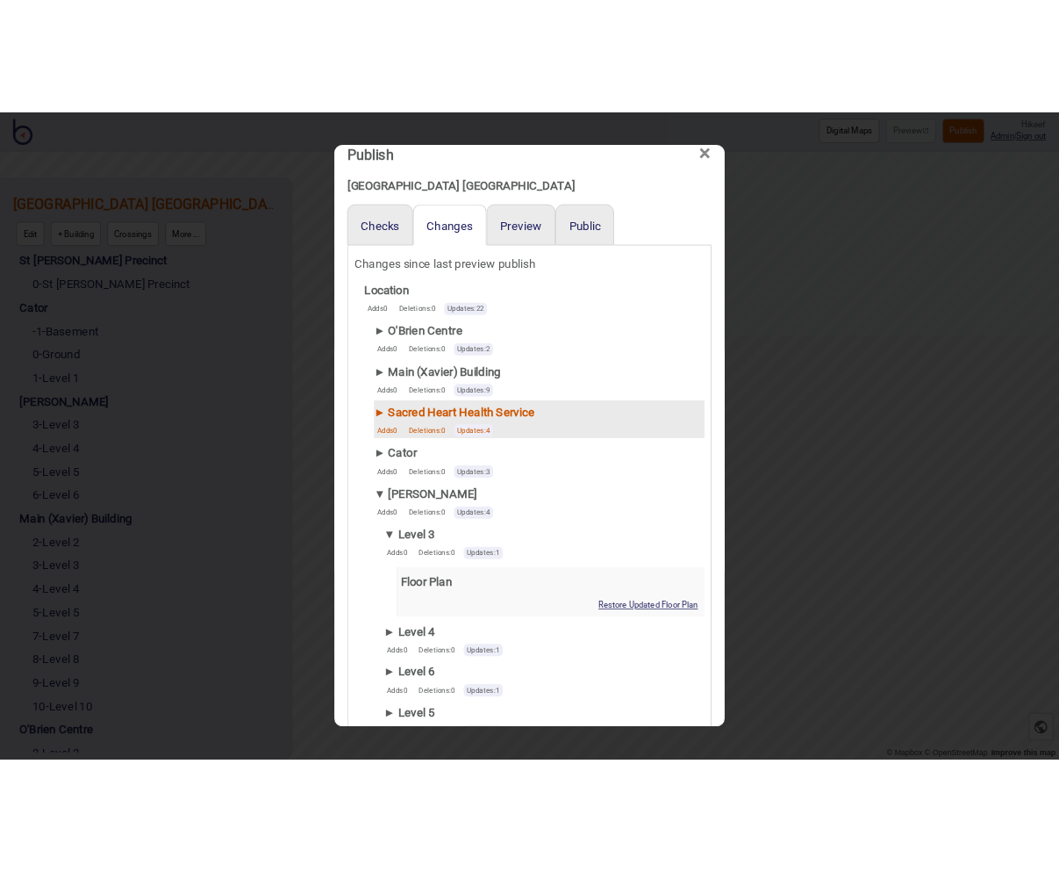
scroll to position [0, 0]
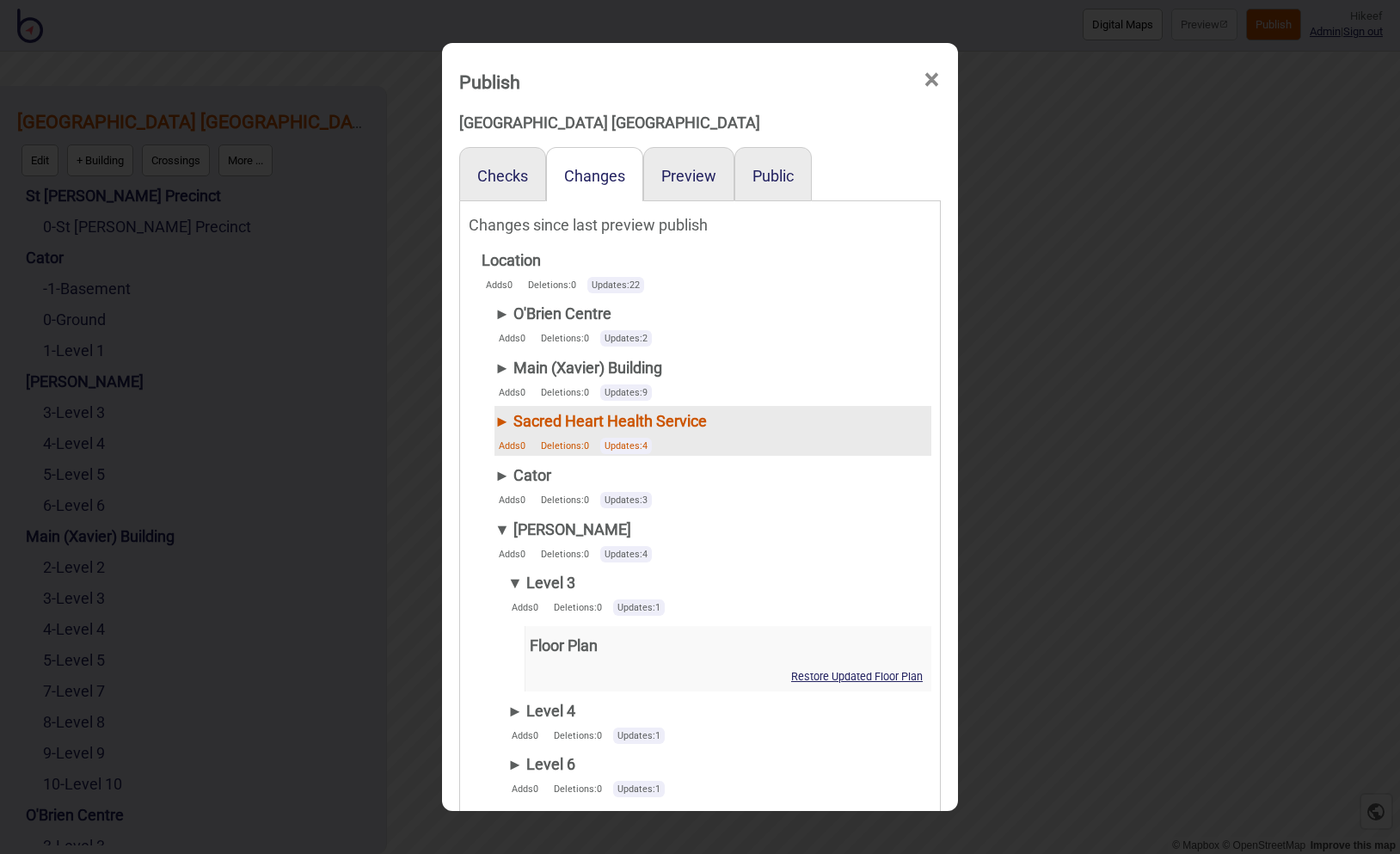
click at [507, 418] on div "► Sacred Heart Health Service" at bounding box center [601, 421] width 213 height 31
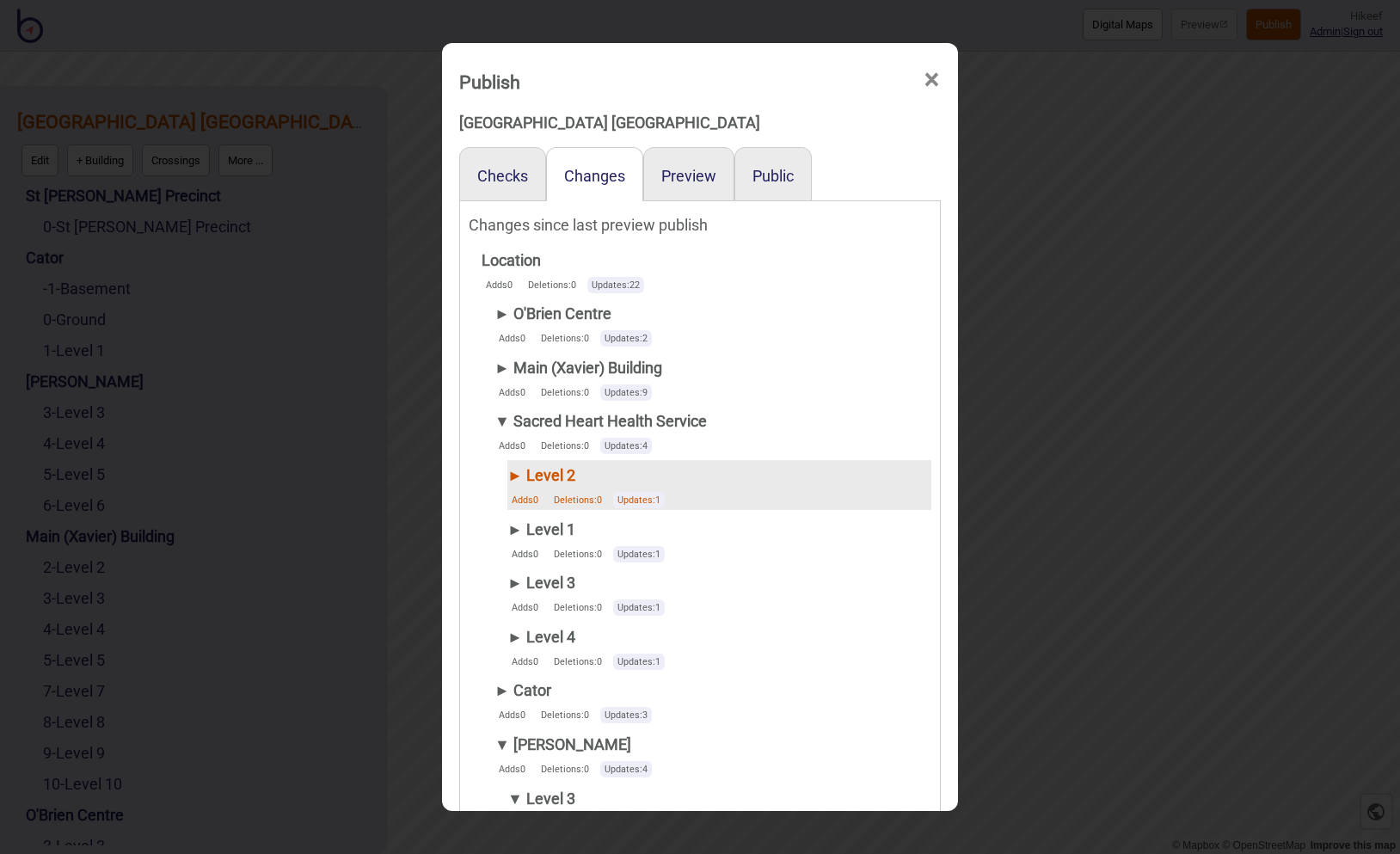
click at [509, 474] on div "► Level 2" at bounding box center [588, 476] width 162 height 31
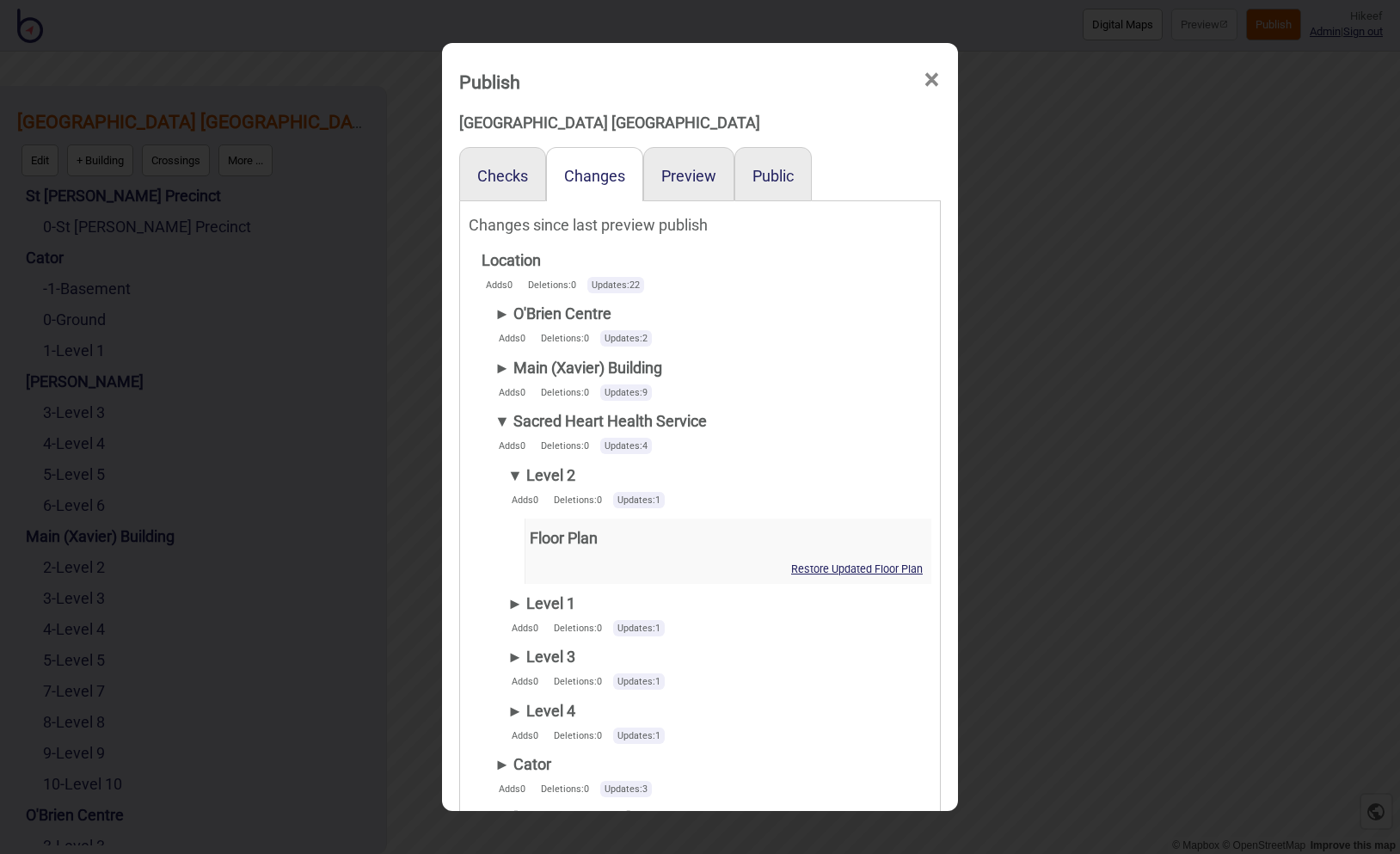
click at [923, 75] on span "×" at bounding box center [932, 80] width 18 height 57
